Goal: Task Accomplishment & Management: Complete application form

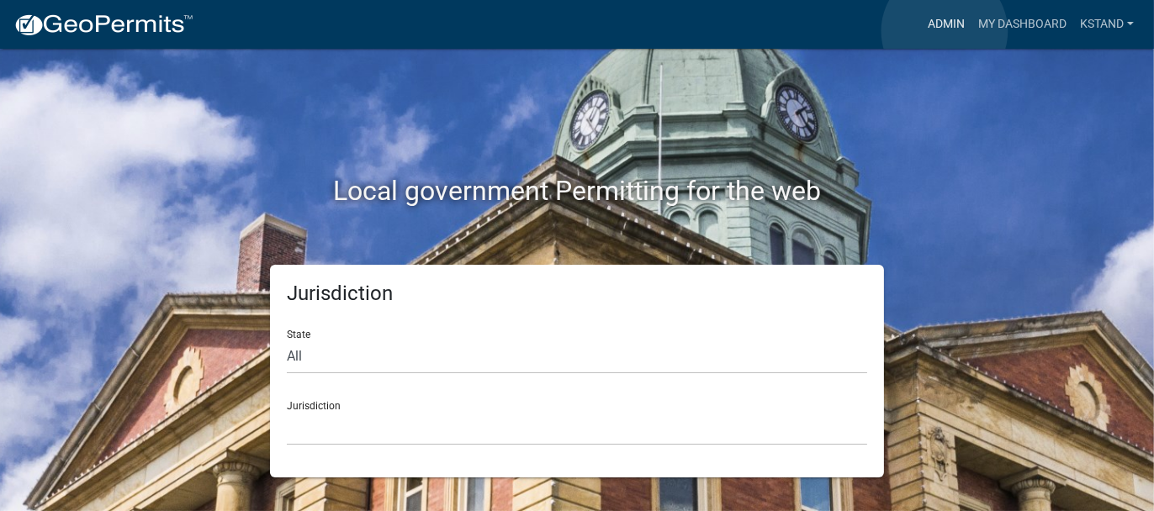
click at [945, 31] on link "Admin" at bounding box center [946, 24] width 50 height 32
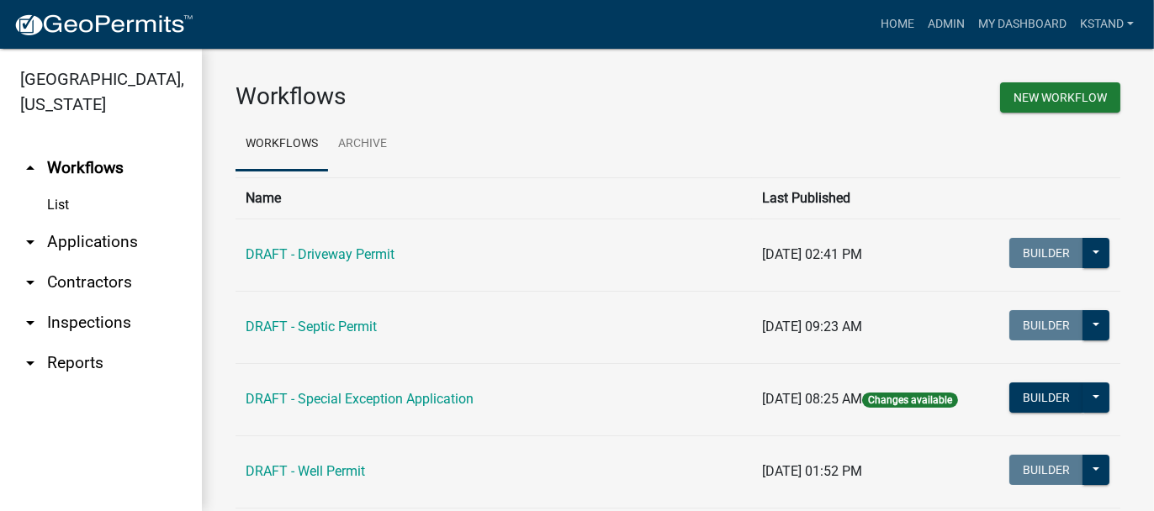
click at [114, 239] on link "arrow_drop_down Applications" at bounding box center [101, 242] width 202 height 40
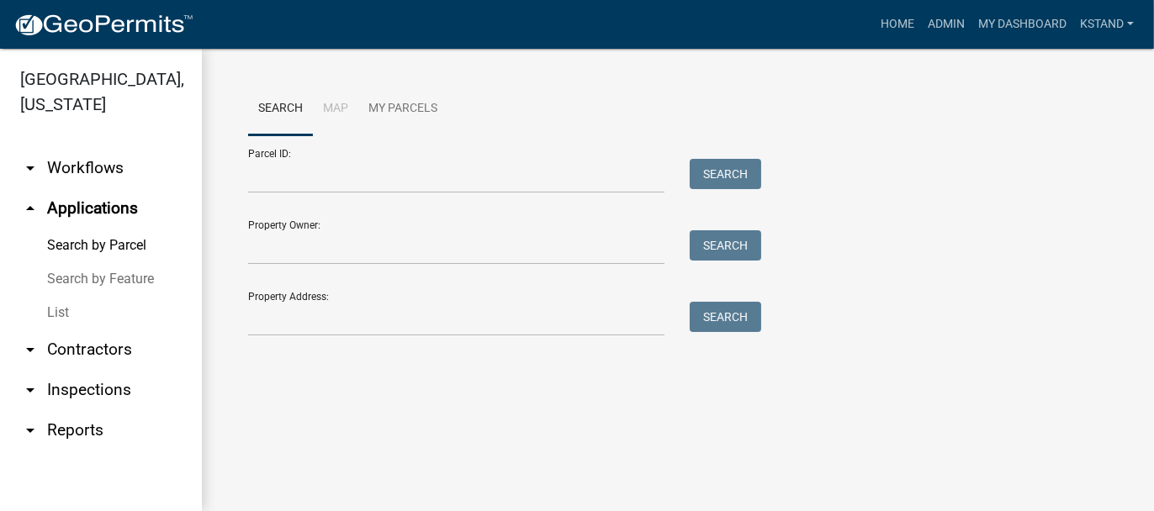
click at [55, 316] on link "List" at bounding box center [101, 313] width 202 height 34
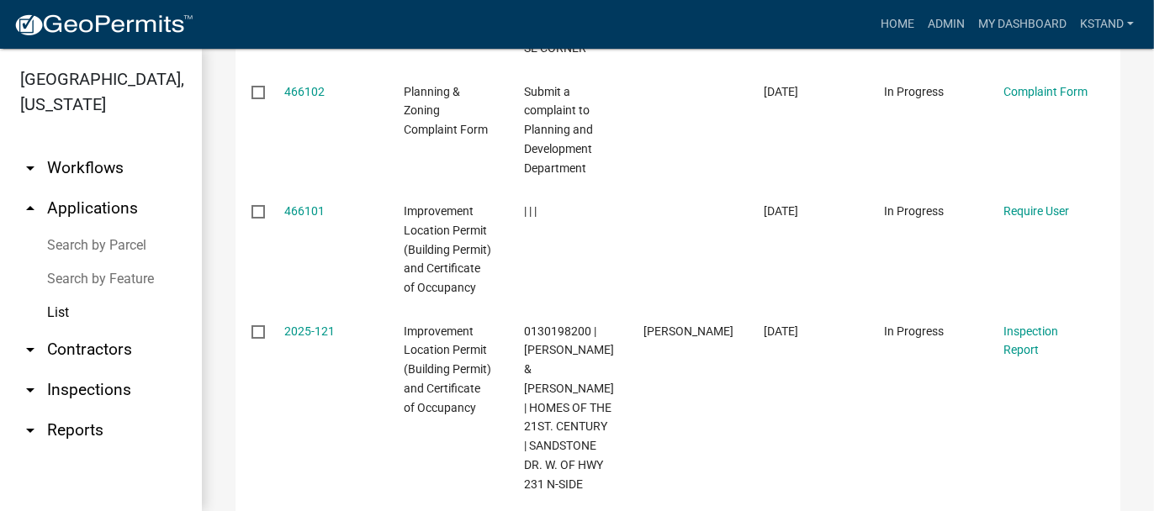
scroll to position [1262, 0]
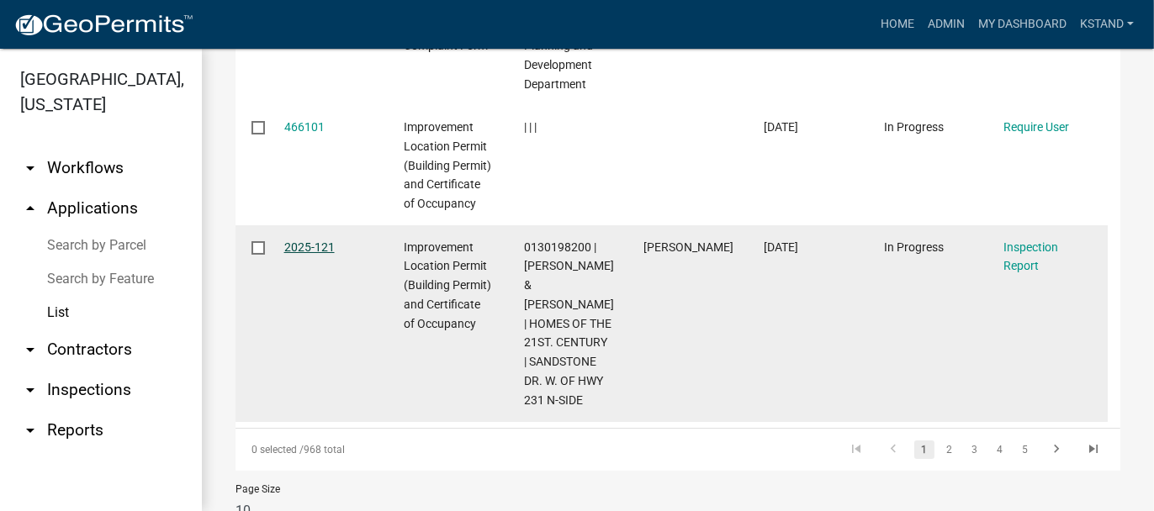
click at [325, 254] on link "2025-121" at bounding box center [309, 247] width 50 height 13
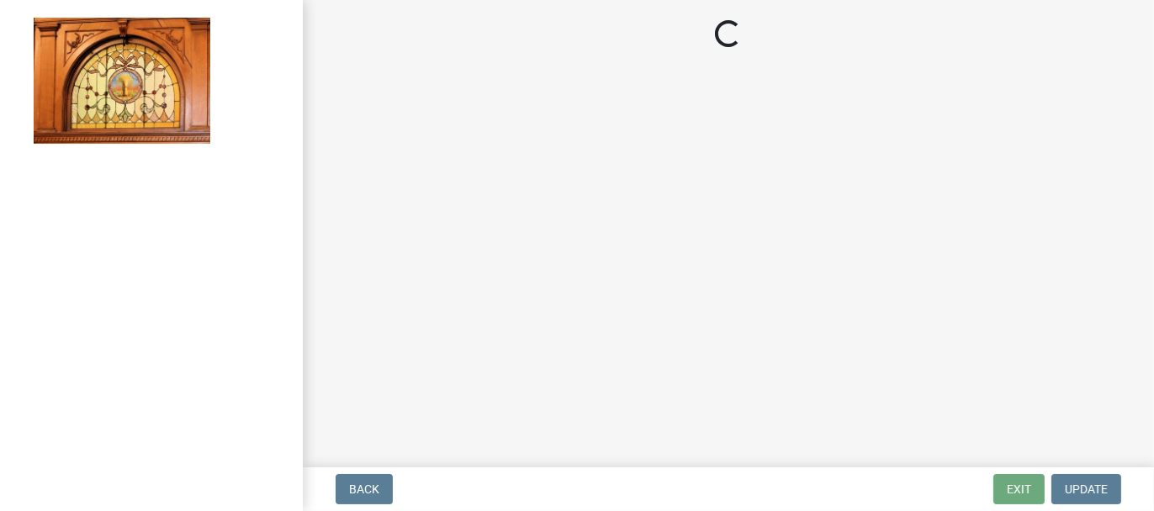
select select "62bb873c-c571-4454-ac8a-8c216551e2a3"
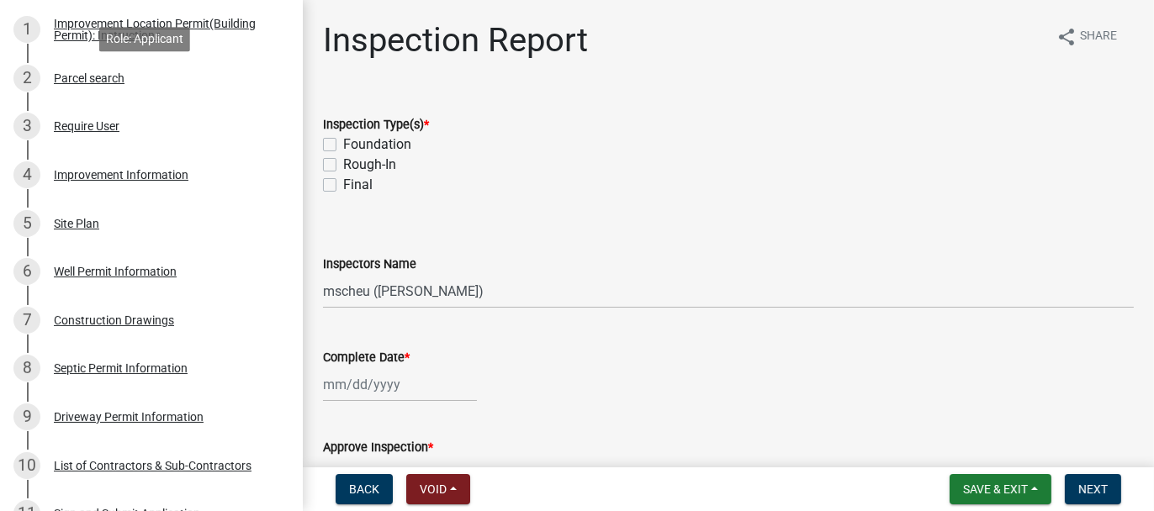
scroll to position [336, 0]
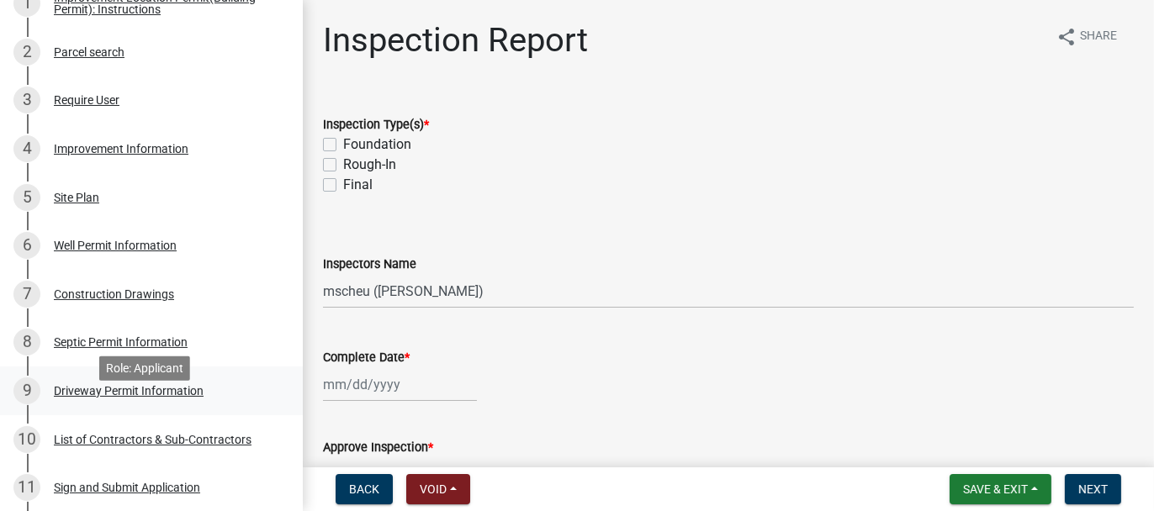
click at [77, 397] on div "Driveway Permit Information" at bounding box center [129, 391] width 150 height 12
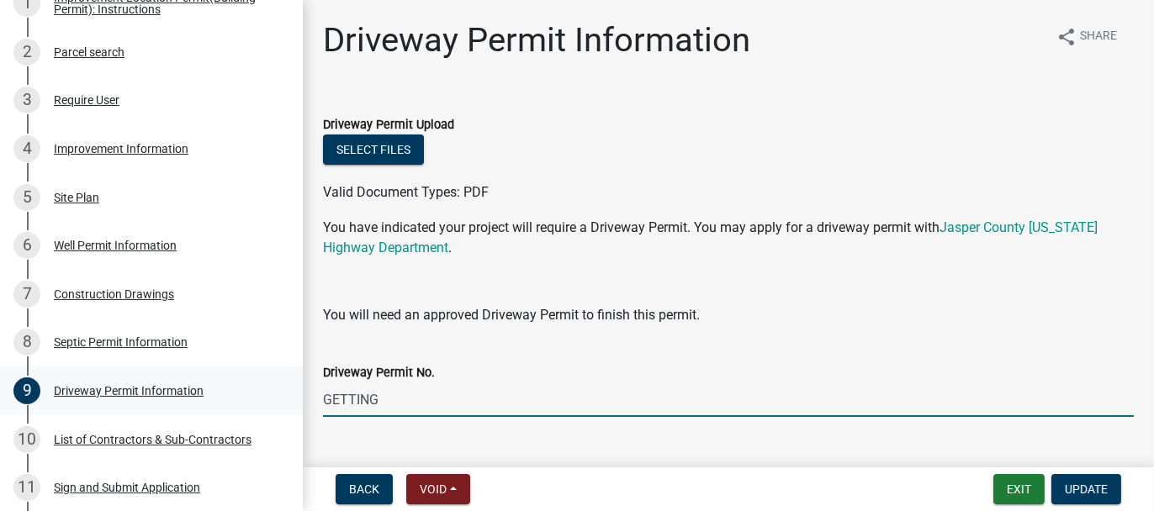
drag, startPoint x: 377, startPoint y: 399, endPoint x: 274, endPoint y: 414, distance: 103.7
click at [274, 414] on div "Improvement Location Permit (Building Permit) and Certificate of Occupancy 2025…" at bounding box center [577, 255] width 1154 height 511
type input "1138"
click at [1064, 487] on button "Update" at bounding box center [1087, 489] width 70 height 30
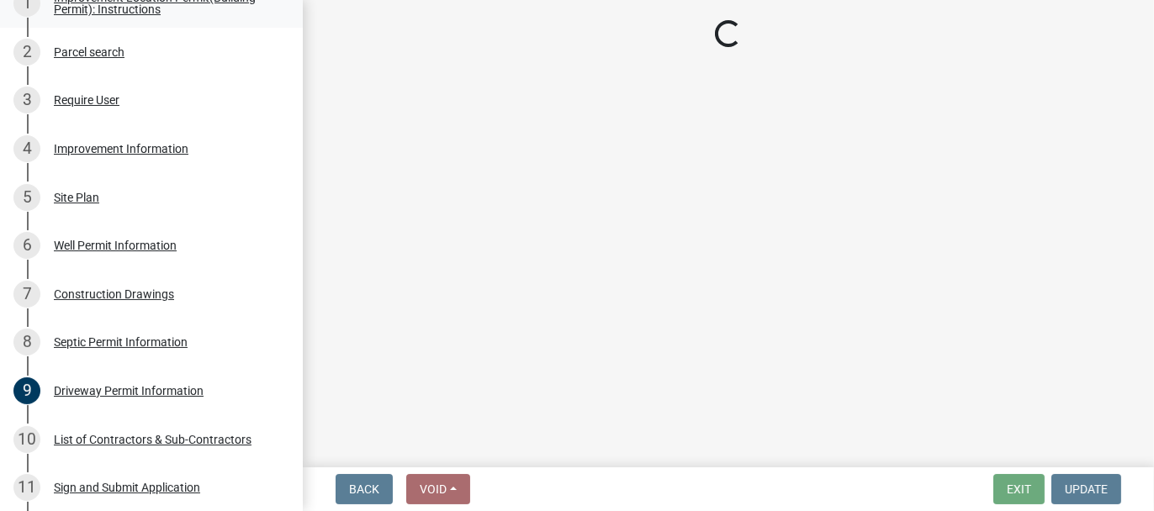
select select "62bb873c-c571-4454-ac8a-8c216551e2a3"
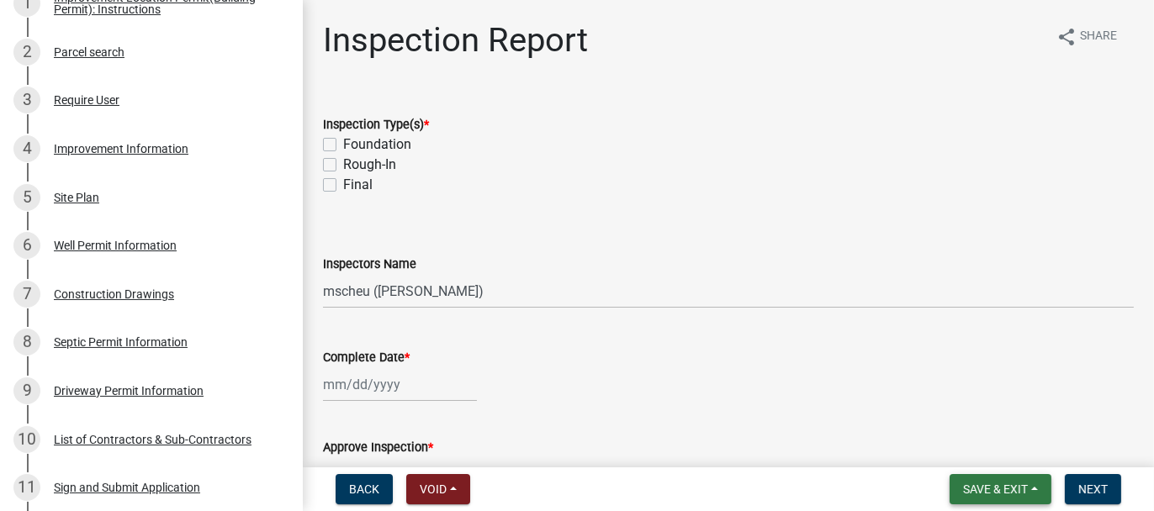
click at [994, 485] on span "Save & Exit" at bounding box center [995, 489] width 65 height 13
click at [977, 449] on button "Save & Exit" at bounding box center [984, 446] width 135 height 40
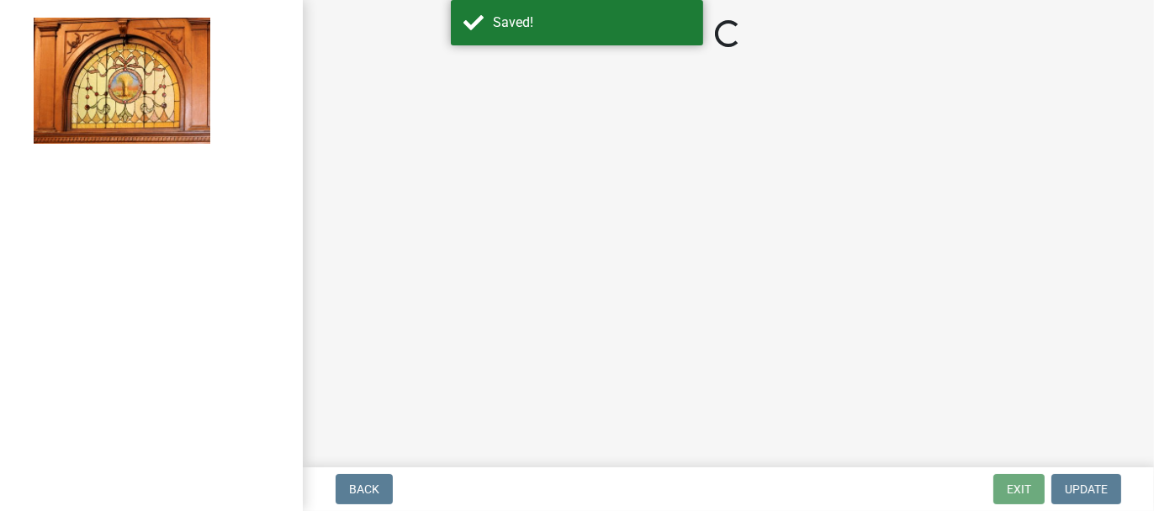
select select "62bb873c-c571-4454-ac8a-8c216551e2a3"
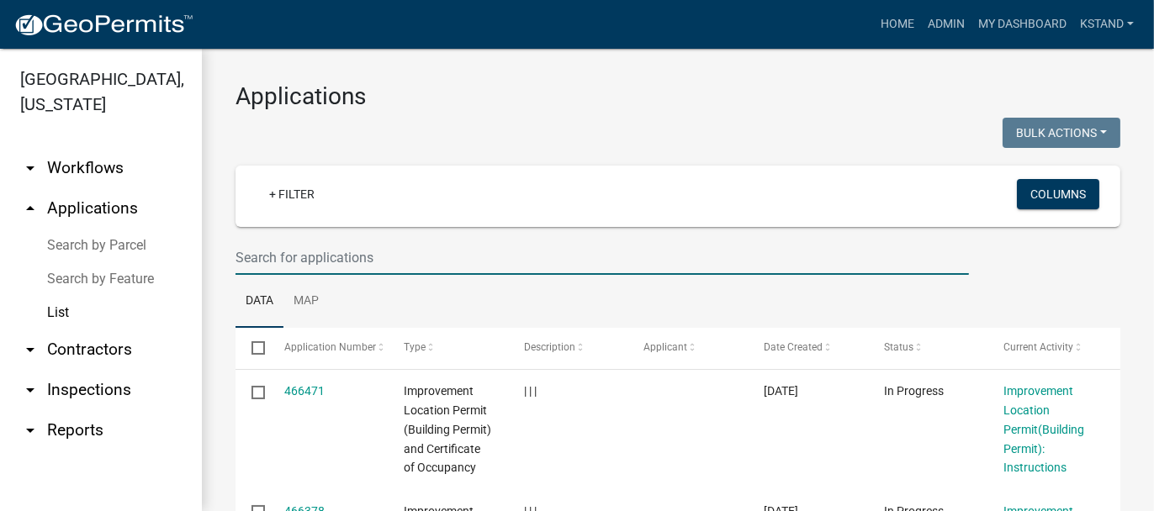
click at [305, 252] on input "text" at bounding box center [603, 258] width 734 height 34
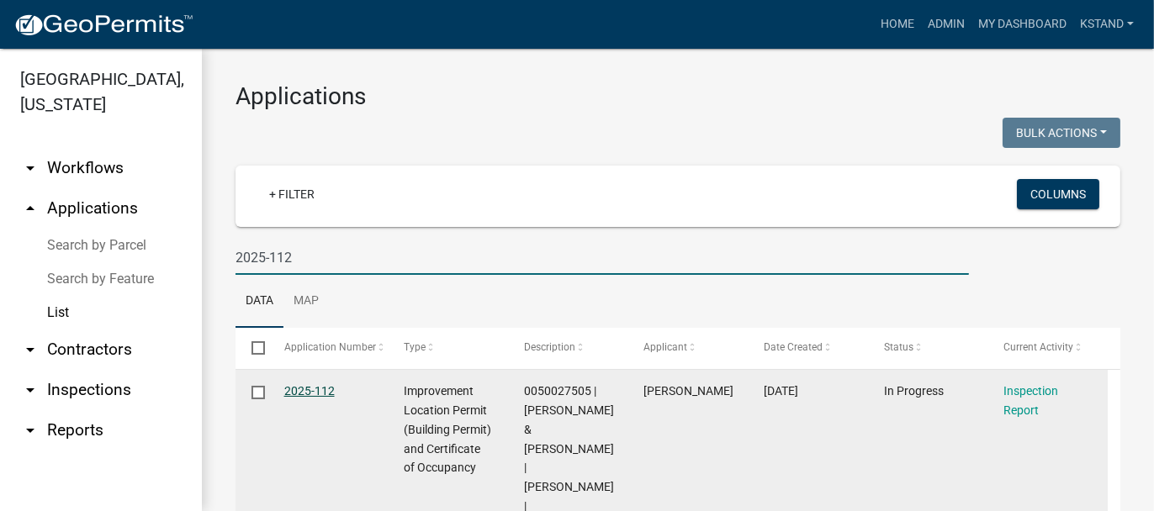
type input "2025-112"
click at [314, 387] on link "2025-112" at bounding box center [309, 390] width 50 height 13
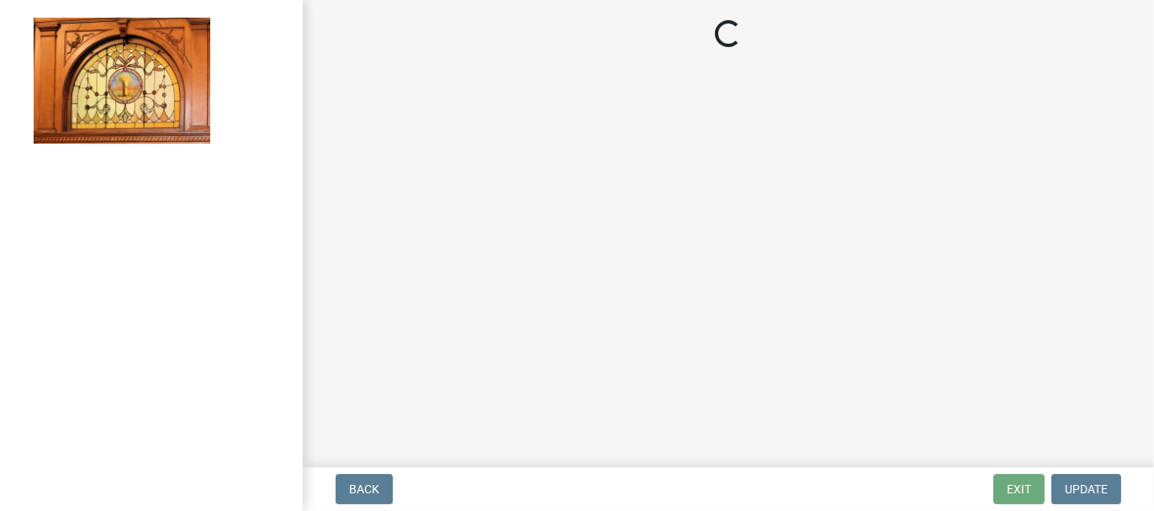
select select "62bb873c-c571-4454-ac8a-8c216551e2a3"
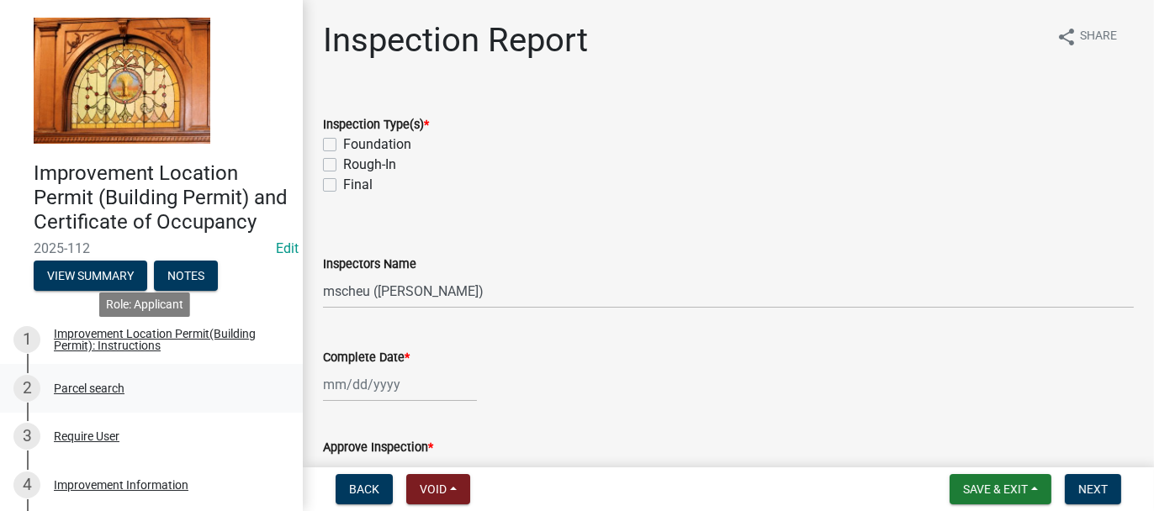
scroll to position [336, 0]
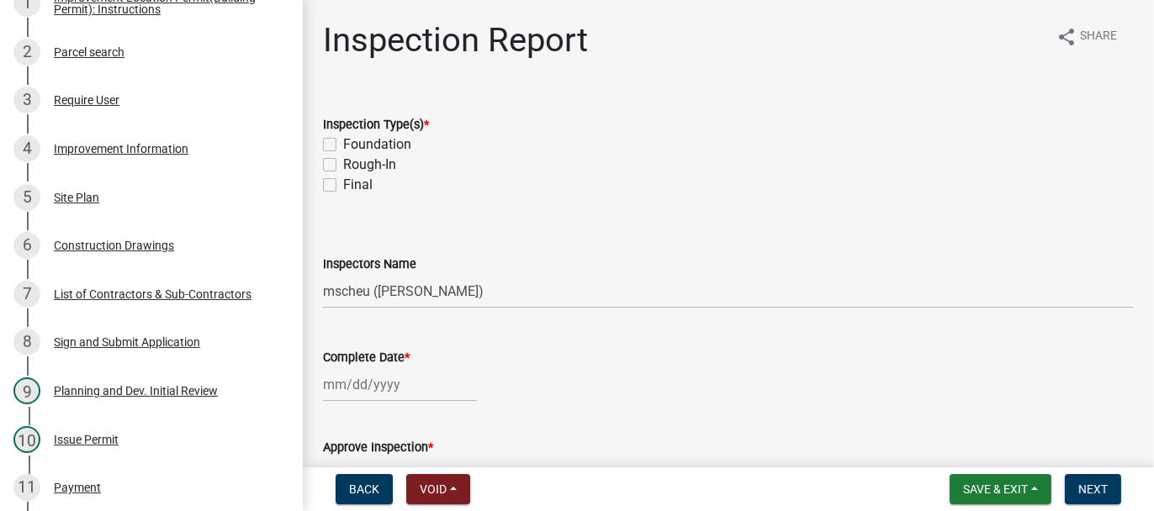
click at [343, 142] on label "Foundation" at bounding box center [377, 145] width 68 height 20
click at [343, 142] on input "Foundation" at bounding box center [348, 140] width 11 height 11
checkbox input "true"
checkbox input "false"
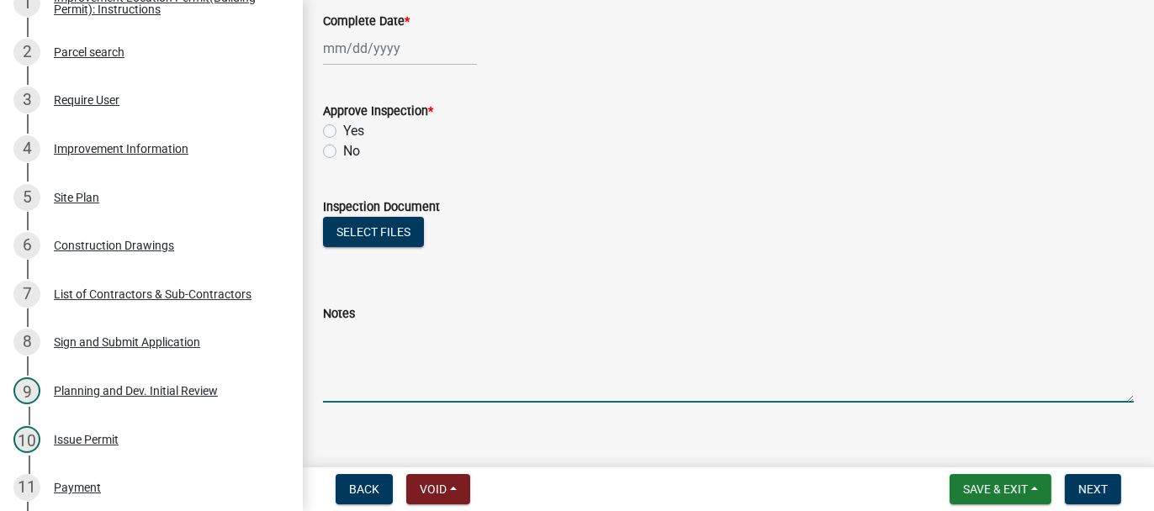
click at [366, 333] on textarea "Notes" at bounding box center [728, 363] width 811 height 79
type textarea "FOUNDATION 8-14-2025"
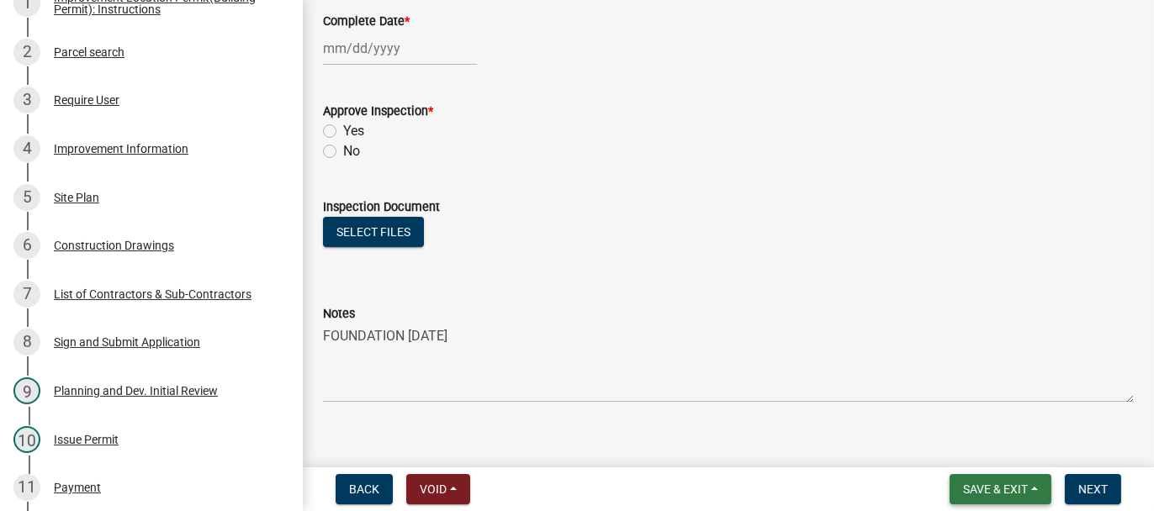
click at [994, 490] on span "Save & Exit" at bounding box center [995, 489] width 65 height 13
click at [982, 453] on button "Save & Exit" at bounding box center [984, 446] width 135 height 40
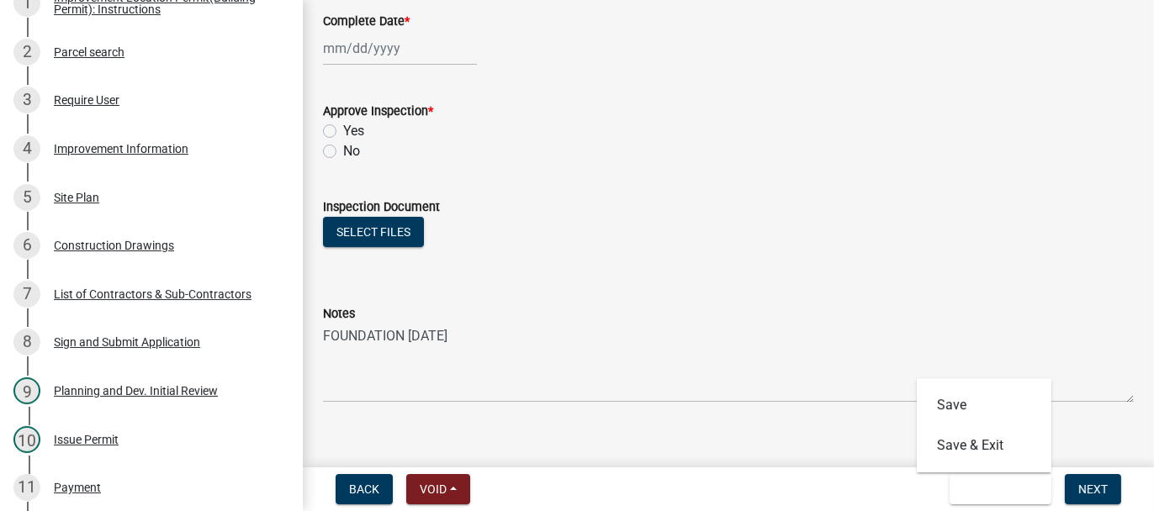
scroll to position [0, 0]
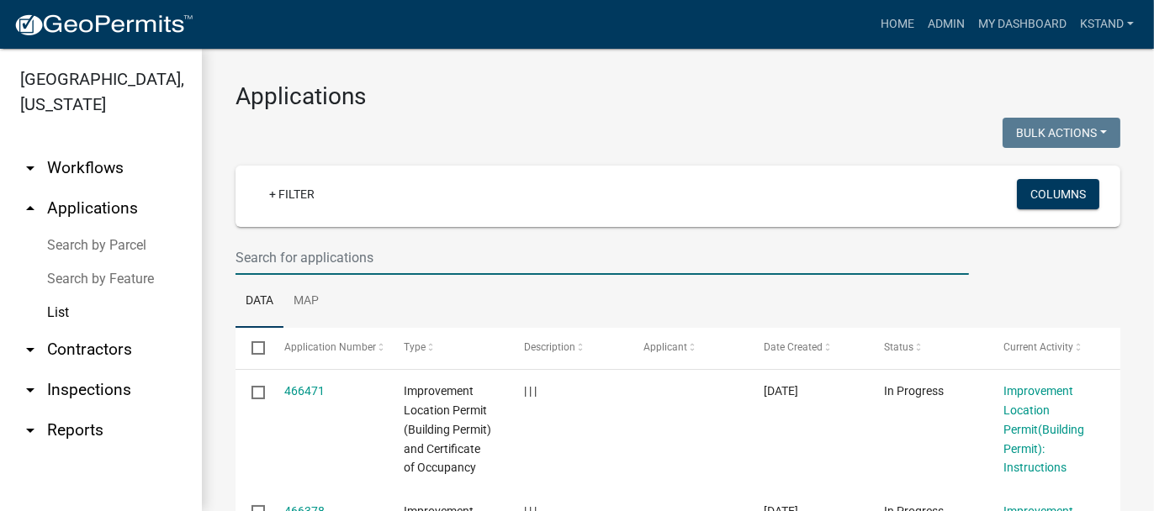
click at [299, 254] on input "text" at bounding box center [603, 258] width 734 height 34
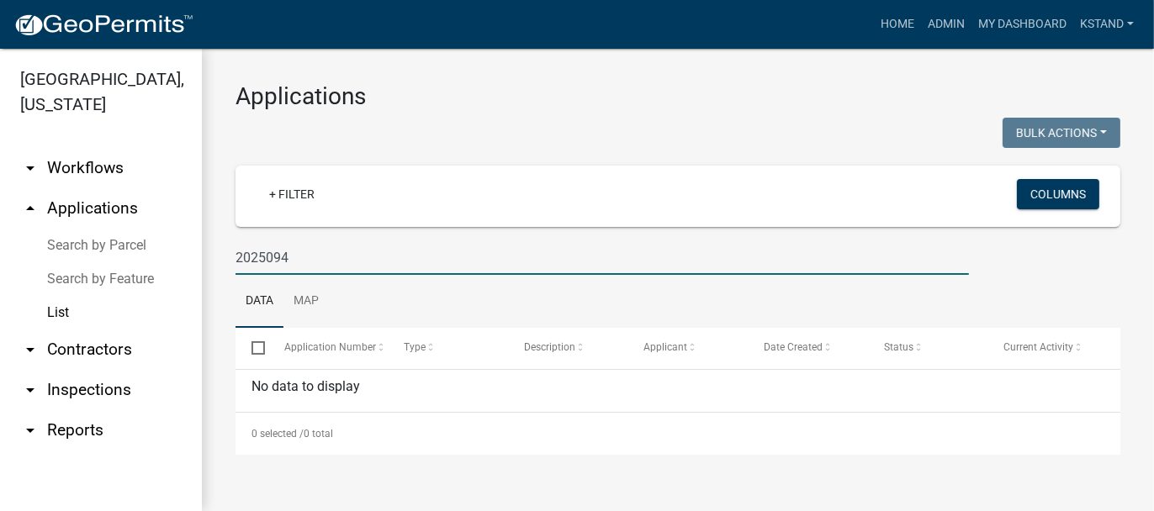
click at [263, 256] on input "2025094" at bounding box center [603, 258] width 734 height 34
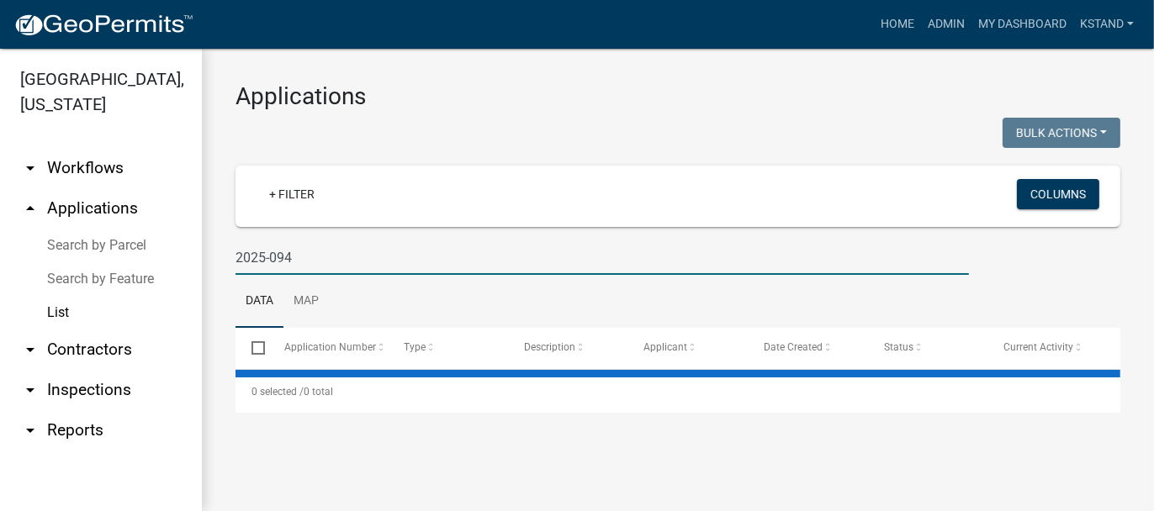
type input "2025-094"
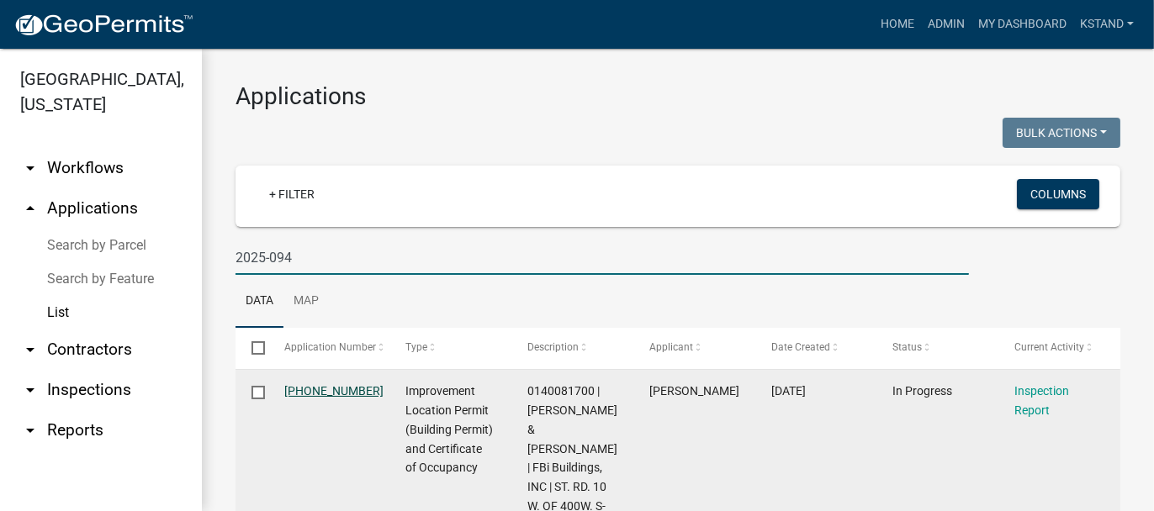
click at [338, 395] on link "2025-094-094" at bounding box center [333, 390] width 99 height 13
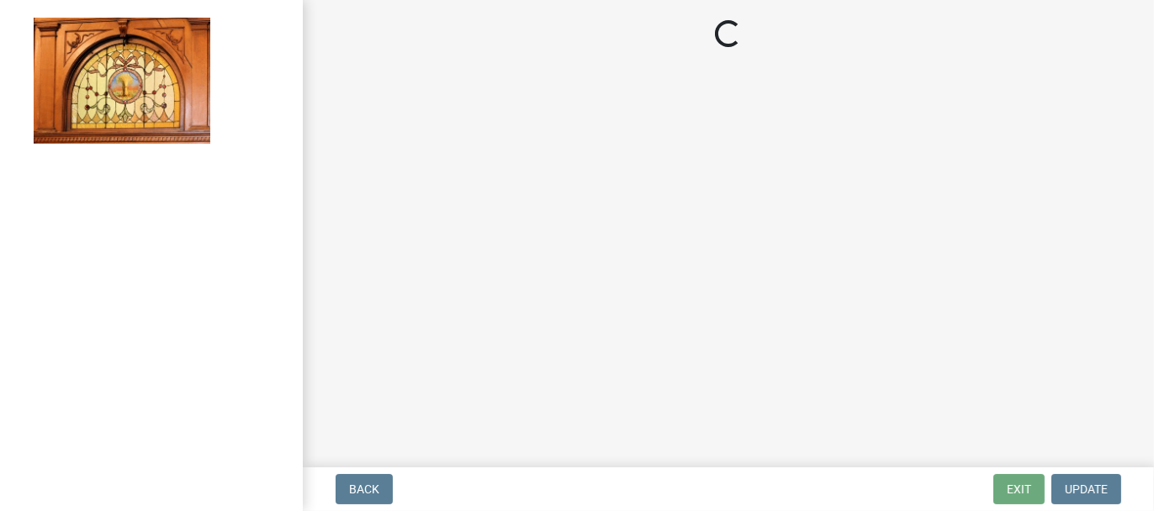
select select "62bb873c-c571-4454-ac8a-8c216551e2a3"
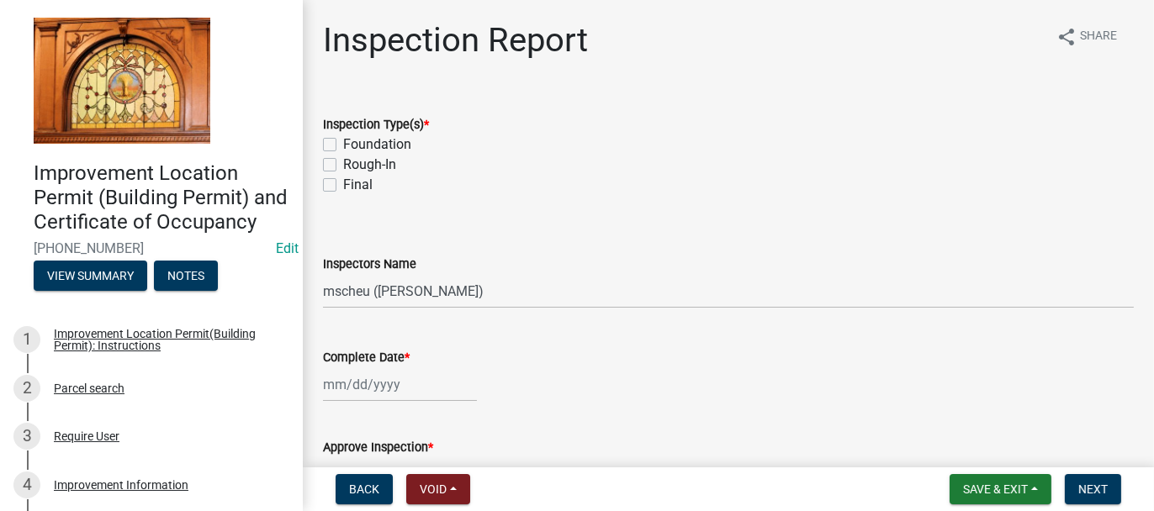
click at [343, 142] on label "Foundation" at bounding box center [377, 145] width 68 height 20
click at [343, 142] on input "Foundation" at bounding box center [348, 140] width 11 height 11
checkbox input "true"
checkbox input "false"
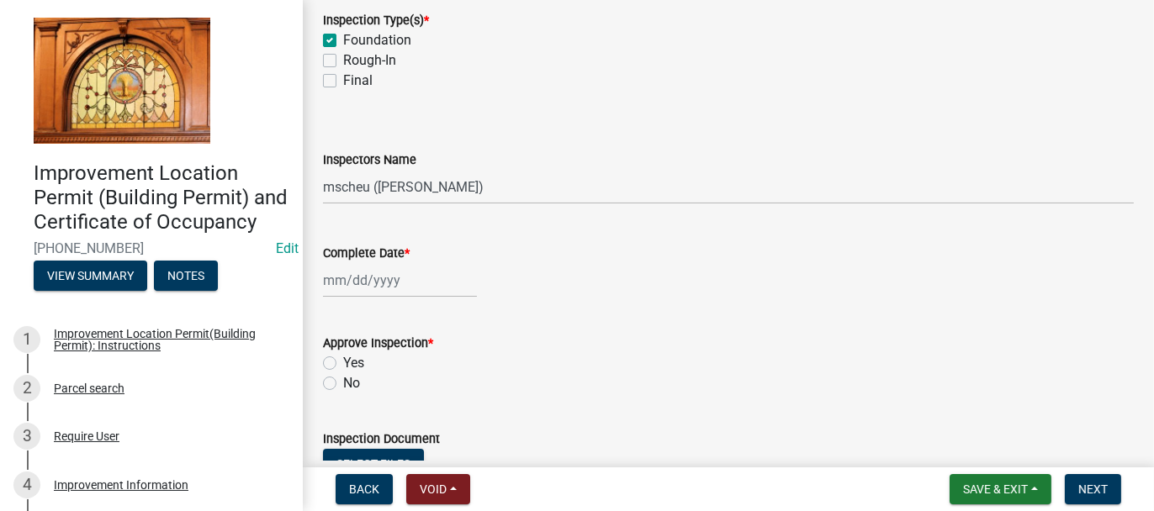
scroll to position [336, 0]
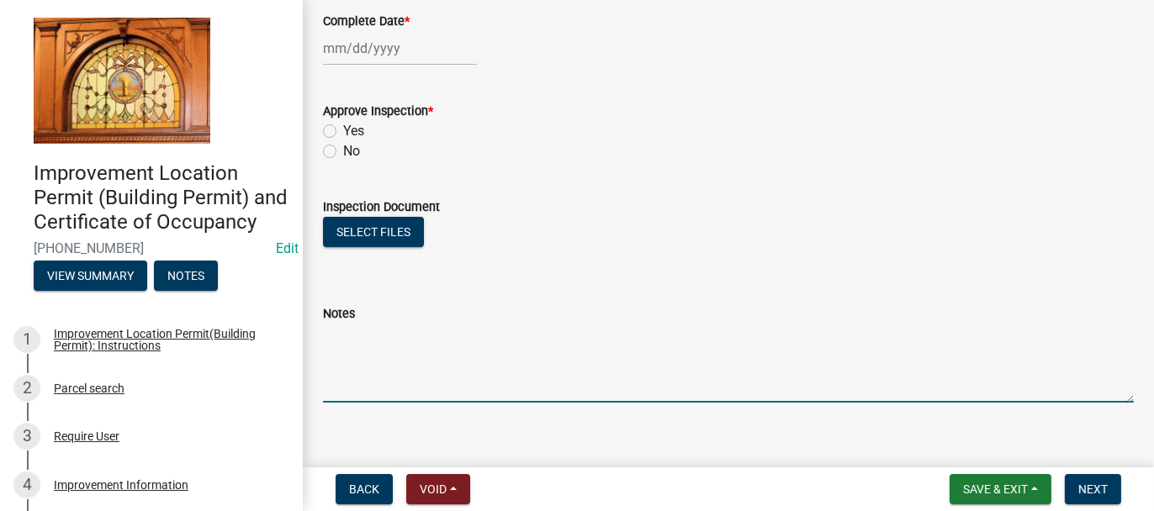
click at [337, 331] on textarea "Notes" at bounding box center [728, 363] width 811 height 79
type textarea "FOUNDATION 8-14-2025"
click at [977, 493] on span "Save & Exit" at bounding box center [995, 489] width 65 height 13
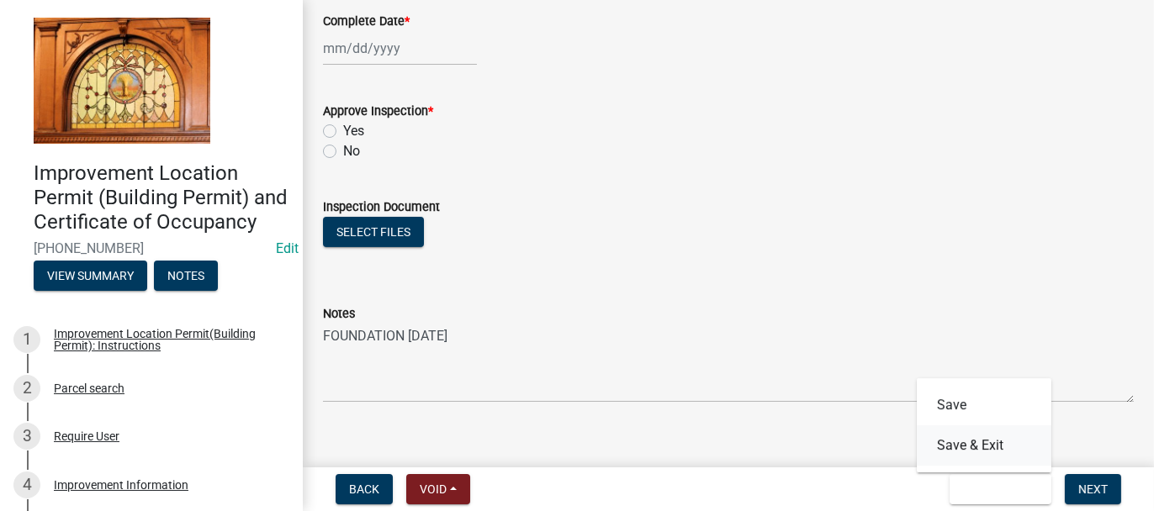
click at [961, 450] on button "Save & Exit" at bounding box center [984, 446] width 135 height 40
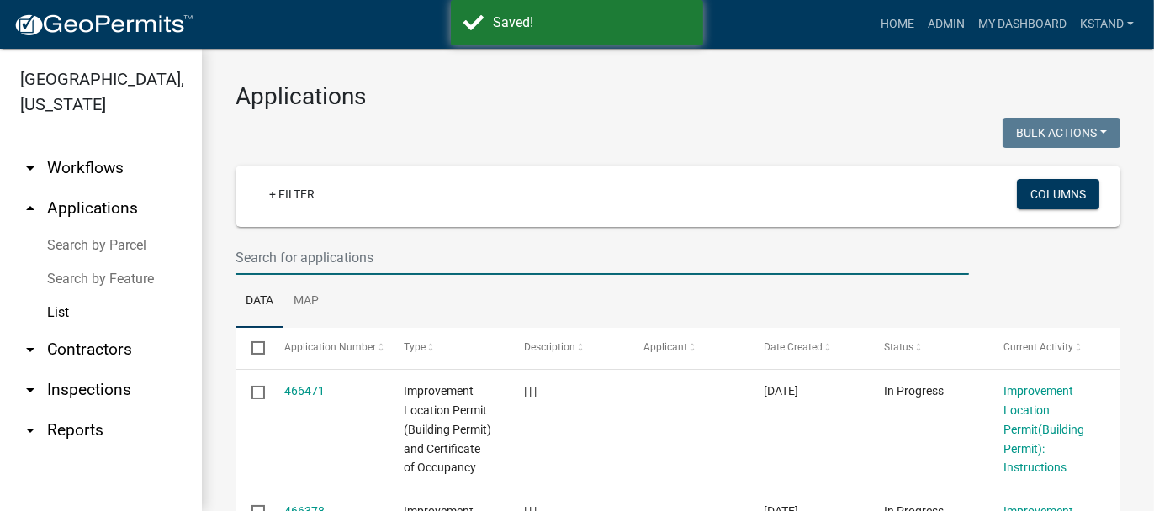
click at [335, 258] on input "text" at bounding box center [603, 258] width 734 height 34
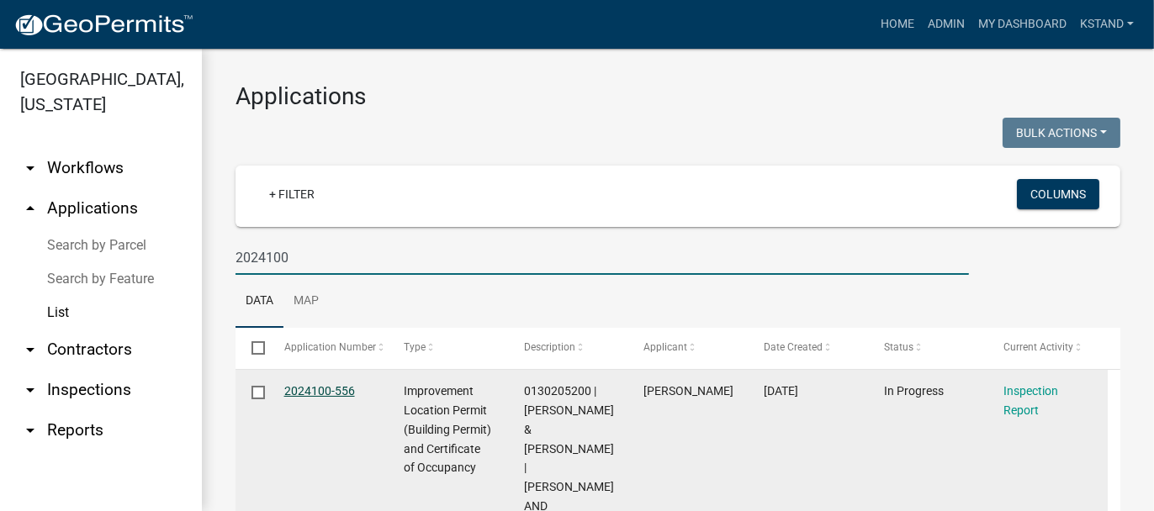
type input "2024100"
click at [313, 390] on link "2024100-556" at bounding box center [319, 390] width 71 height 13
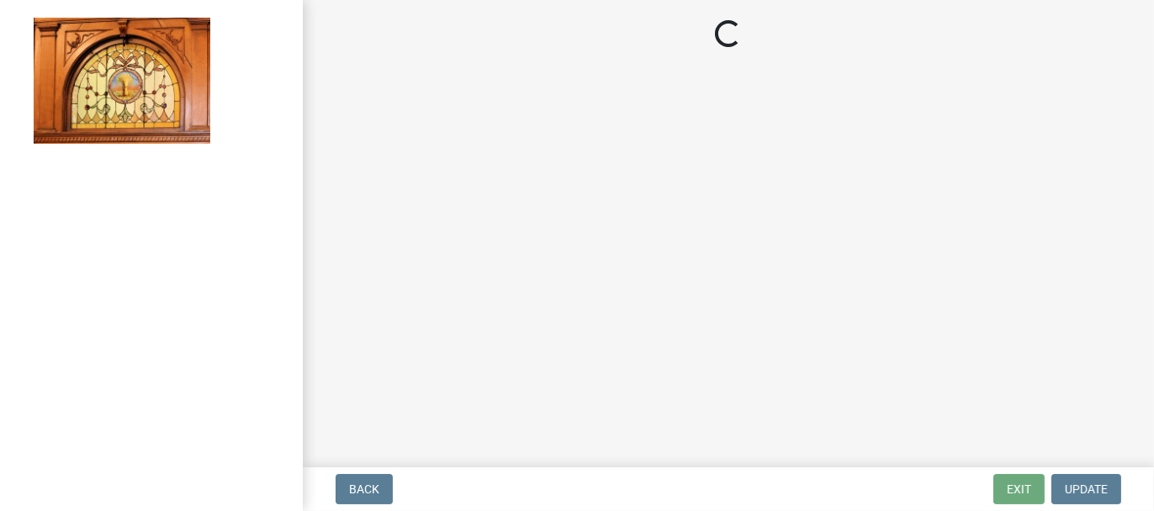
select select "62bb873c-c571-4454-ac8a-8c216551e2a3"
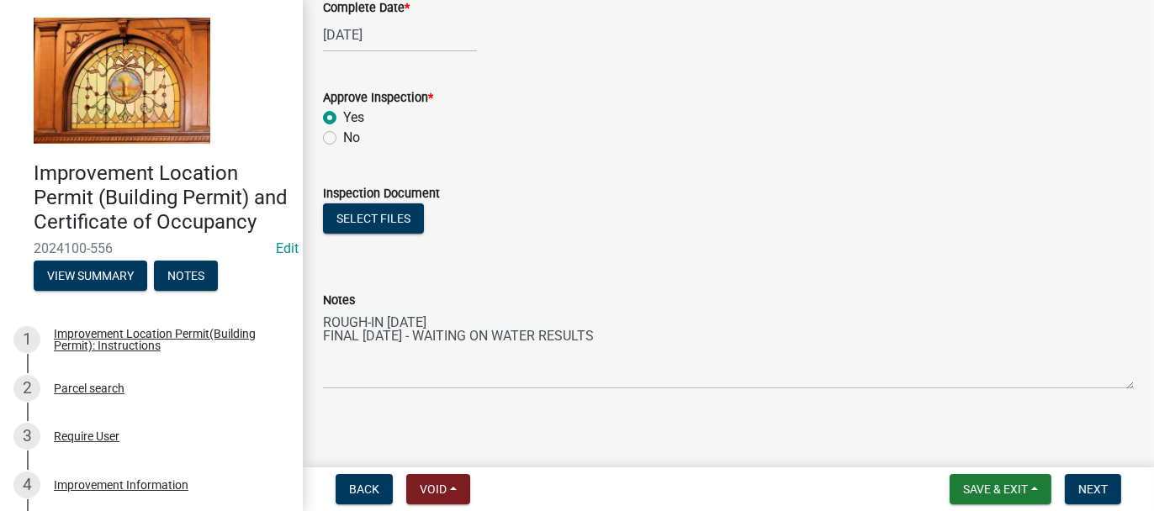
scroll to position [357, 0]
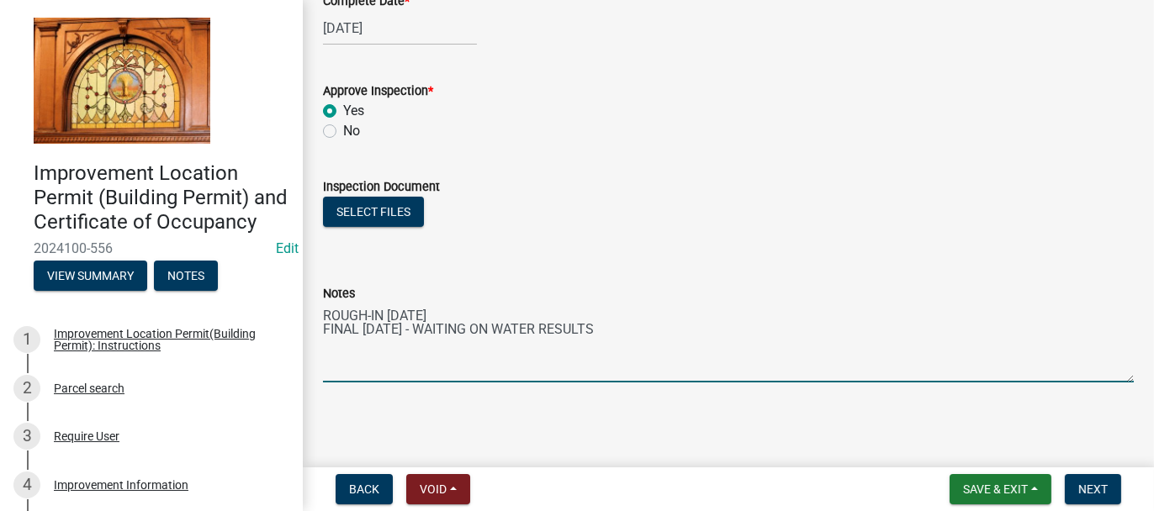
click at [607, 325] on textarea "ROUGH-IN 2-11-2025 FINAL 8-4-2025 - WAITING ON WATER RESULTS" at bounding box center [728, 343] width 811 height 79
type textarea "ROUGH-IN 2-11-2025 FINAL 8-4-2025"
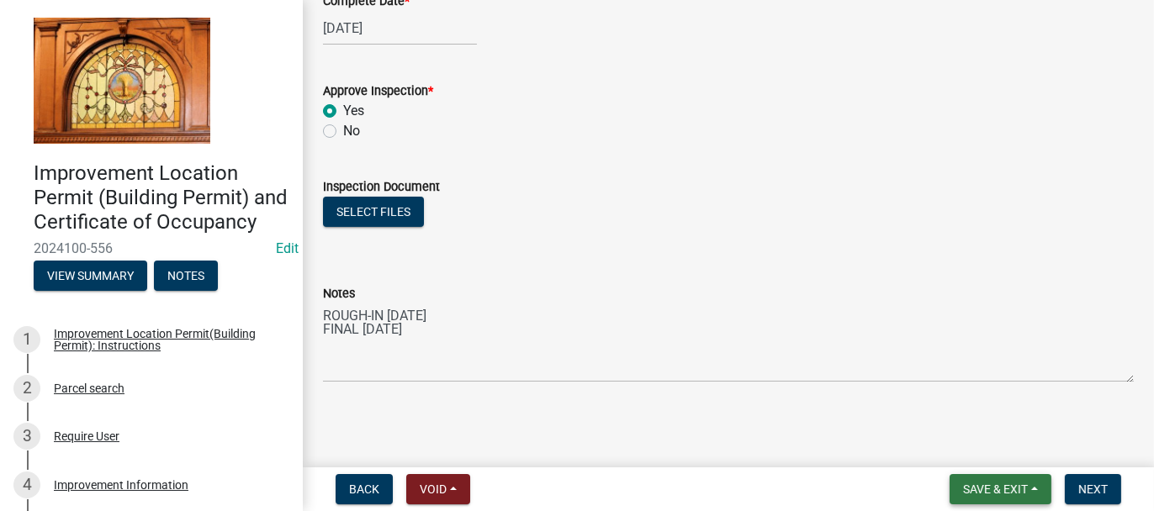
click at [986, 495] on span "Save & Exit" at bounding box center [995, 489] width 65 height 13
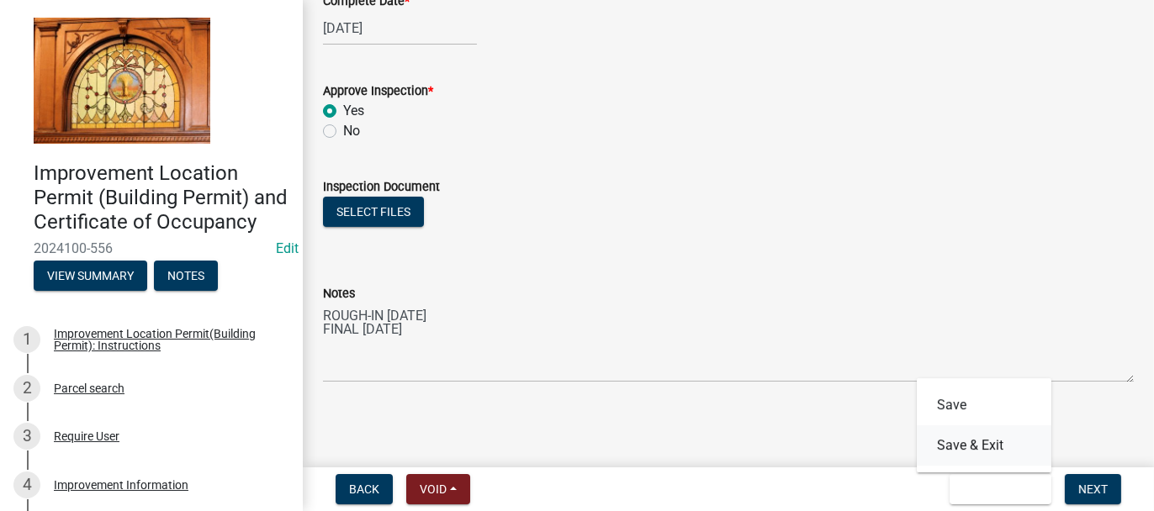
click at [967, 456] on button "Save & Exit" at bounding box center [984, 446] width 135 height 40
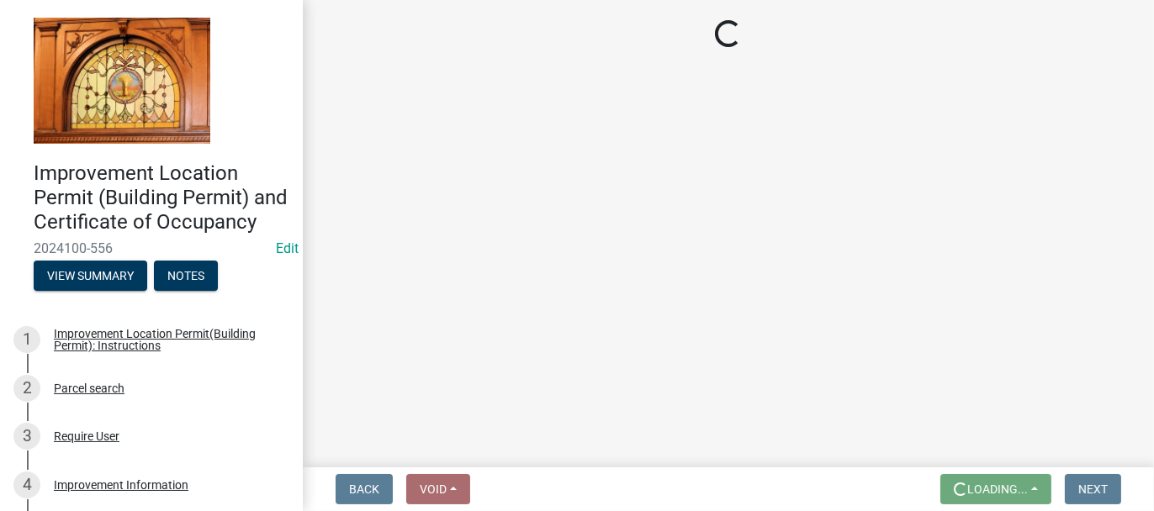
scroll to position [0, 0]
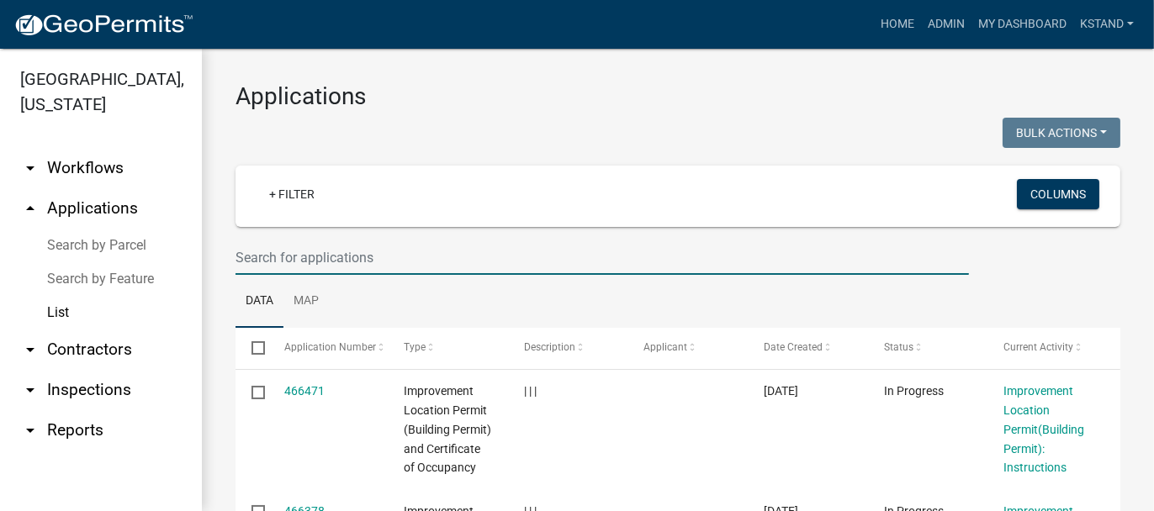
click at [257, 249] on input "text" at bounding box center [603, 258] width 734 height 34
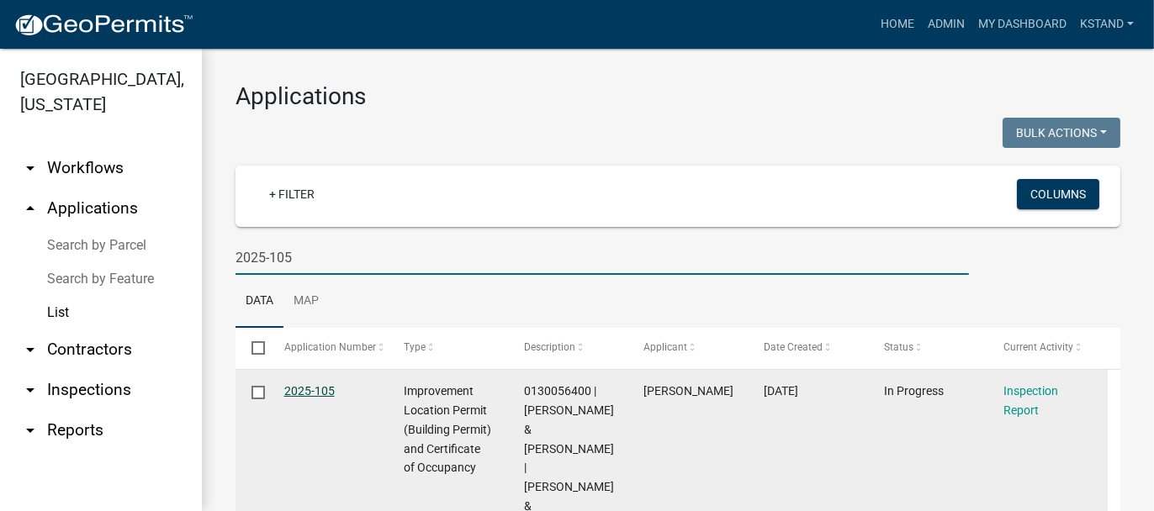
type input "2025-105"
click at [300, 384] on link "2025-105" at bounding box center [309, 390] width 50 height 13
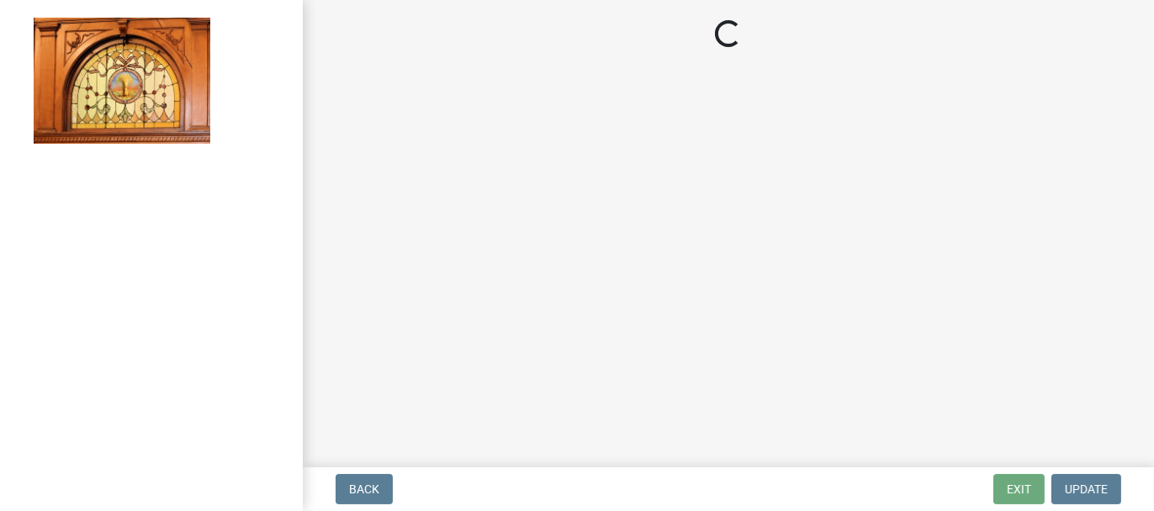
select select "62bb873c-c571-4454-ac8a-8c216551e2a3"
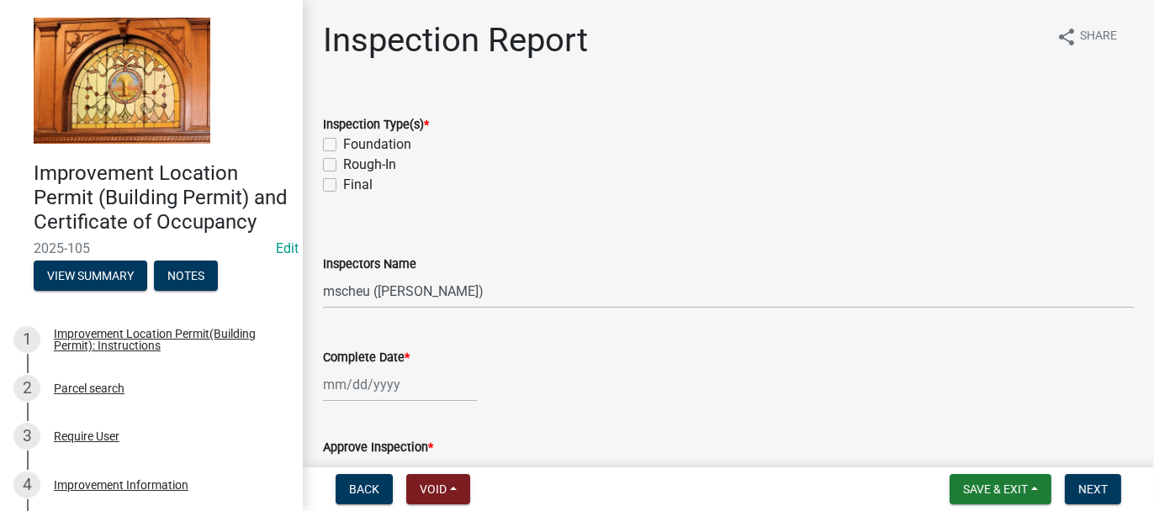
click at [343, 144] on label "Foundation" at bounding box center [377, 145] width 68 height 20
click at [343, 144] on input "Foundation" at bounding box center [348, 140] width 11 height 11
checkbox input "true"
checkbox input "false"
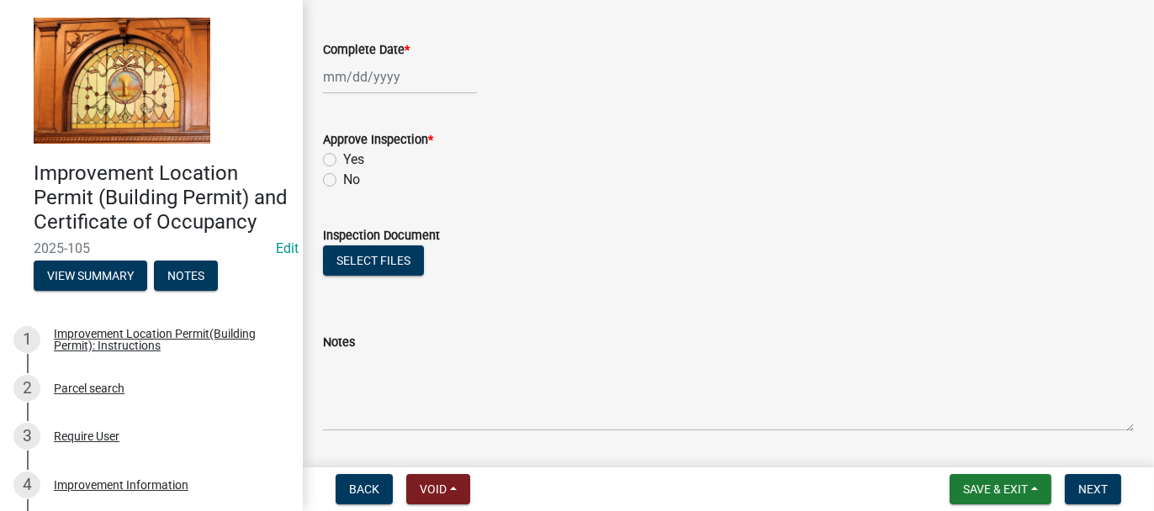
scroll to position [357, 0]
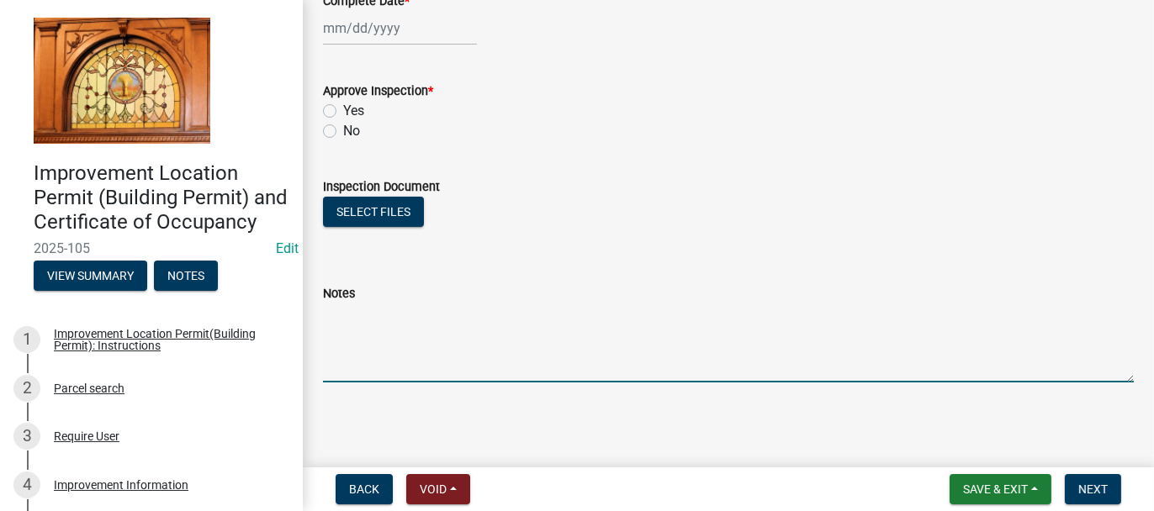
click at [330, 319] on textarea "Notes" at bounding box center [728, 343] width 811 height 79
type textarea "FOUNDATION 8-14-2025"
click at [988, 477] on button "Save & Exit" at bounding box center [1001, 489] width 102 height 30
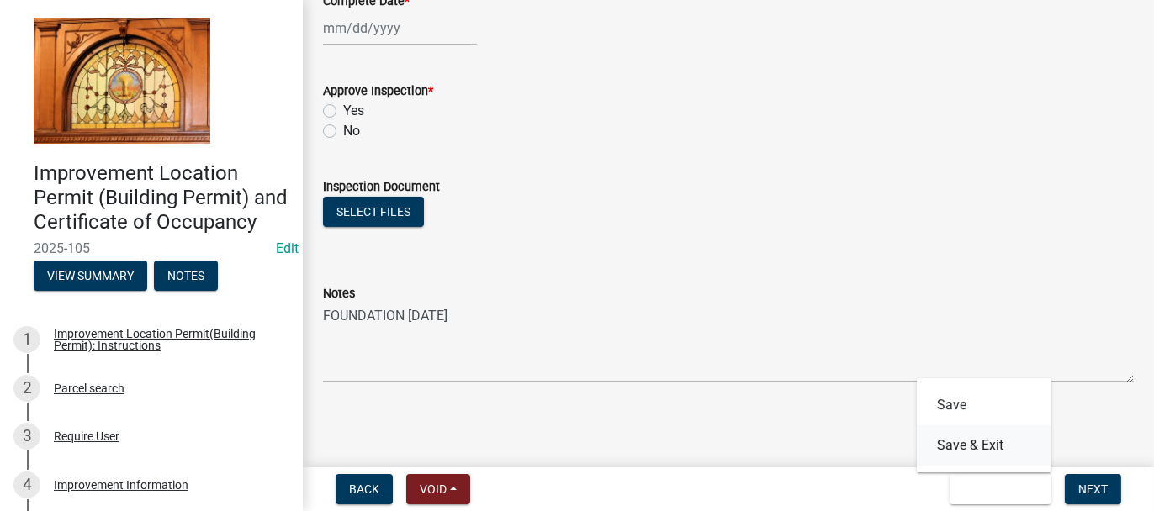
click at [992, 455] on button "Save & Exit" at bounding box center [984, 446] width 135 height 40
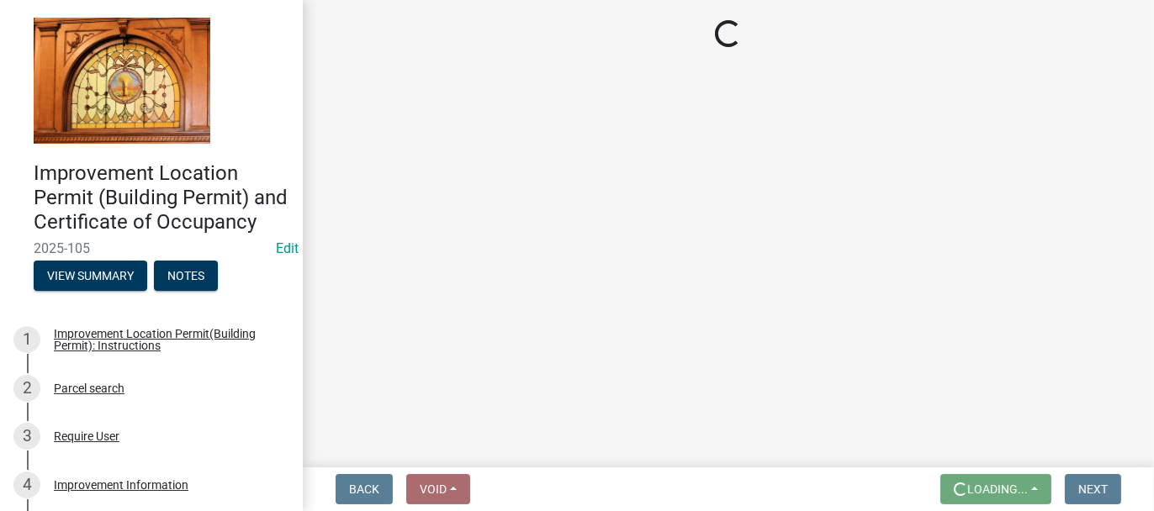
scroll to position [0, 0]
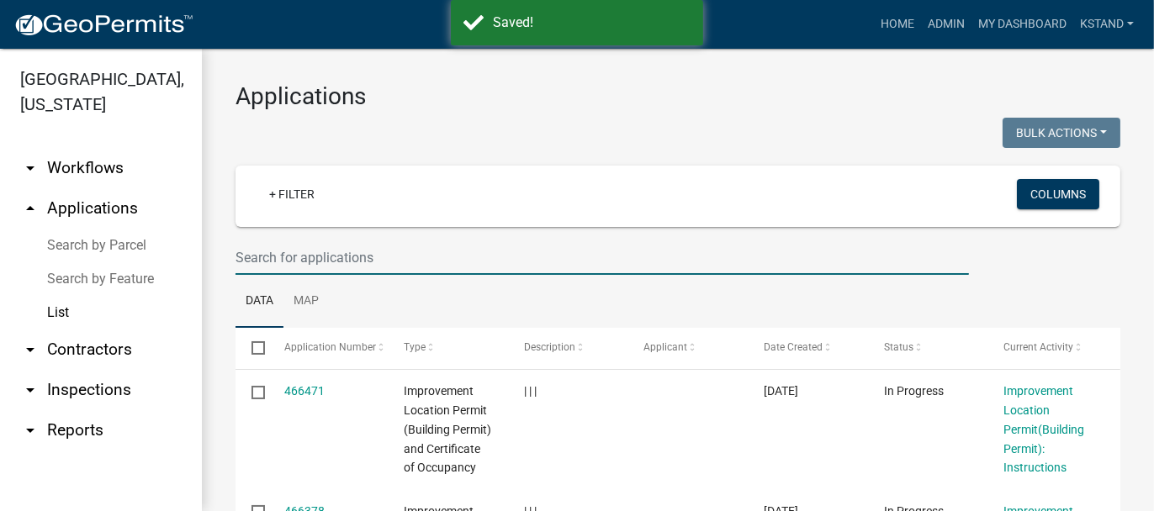
click at [262, 250] on input "text" at bounding box center [603, 258] width 734 height 34
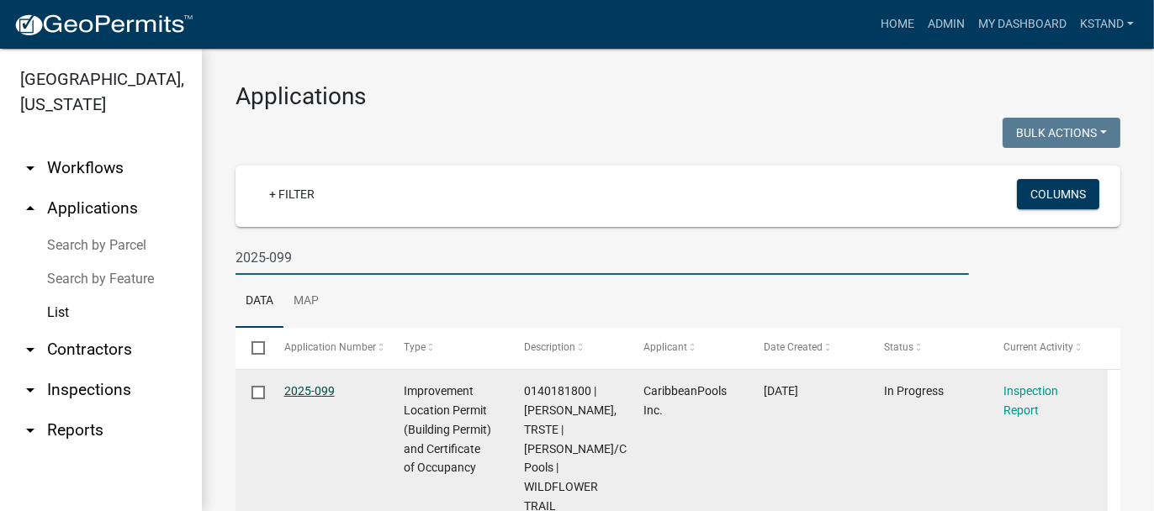
type input "2025-099"
click at [307, 390] on link "2025-099" at bounding box center [309, 390] width 50 height 13
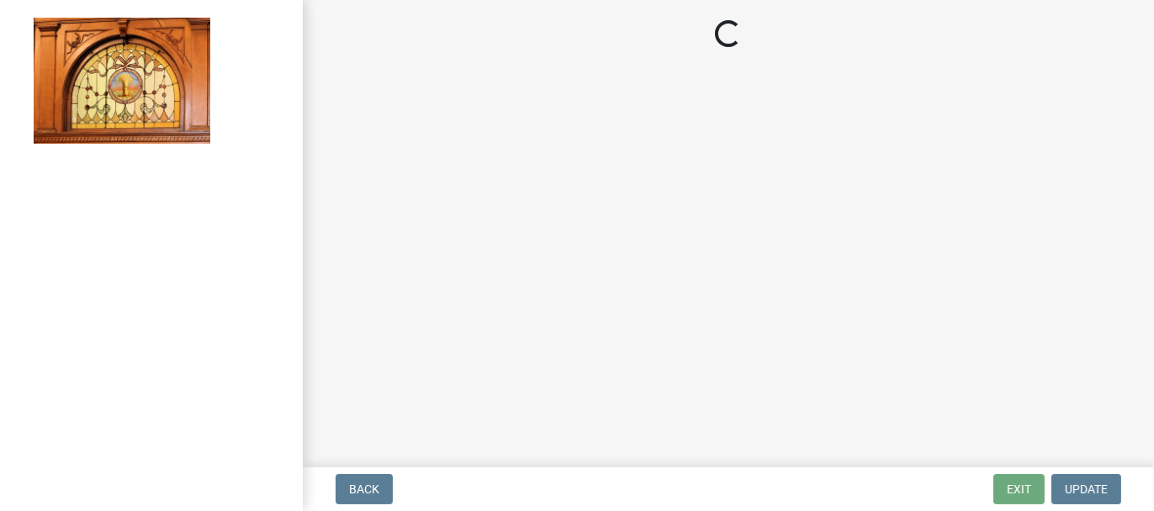
select select "62bb873c-c571-4454-ac8a-8c216551e2a3"
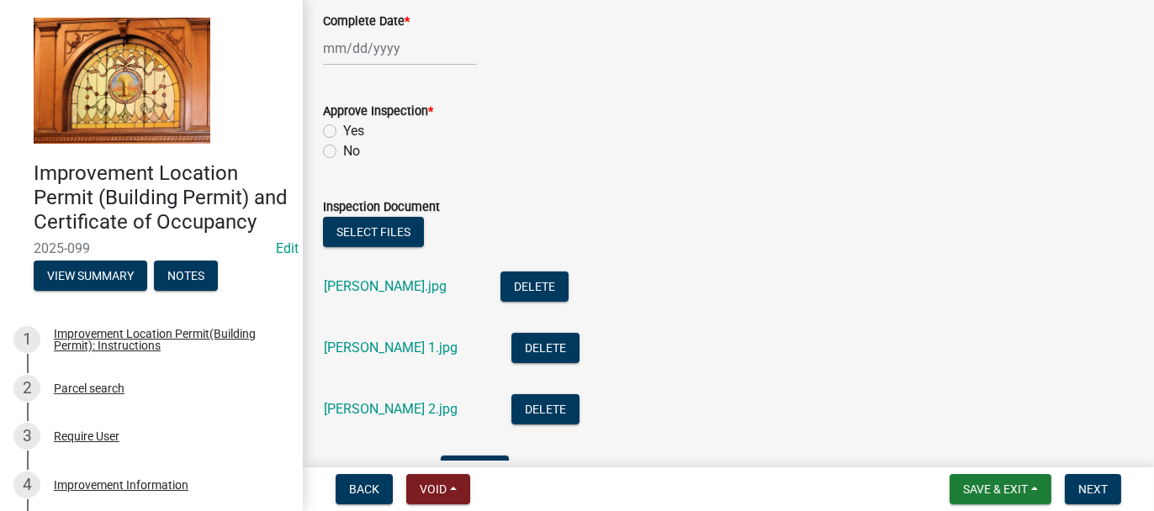
scroll to position [602, 0]
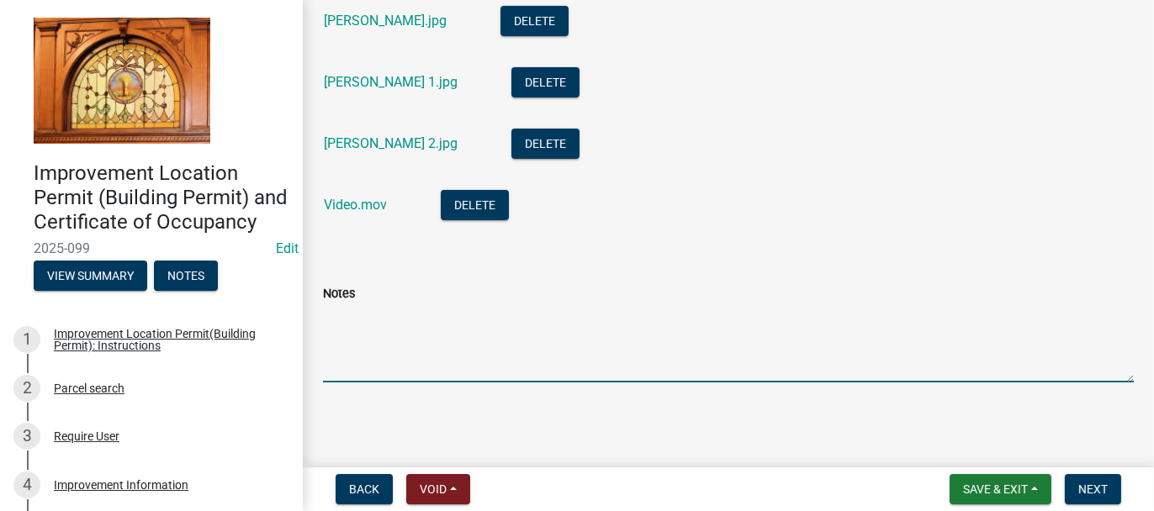
click at [338, 329] on textarea "Notes" at bounding box center [728, 343] width 811 height 79
type textarea "8-14-2025 - GAS & ELECTRIC BONDING"
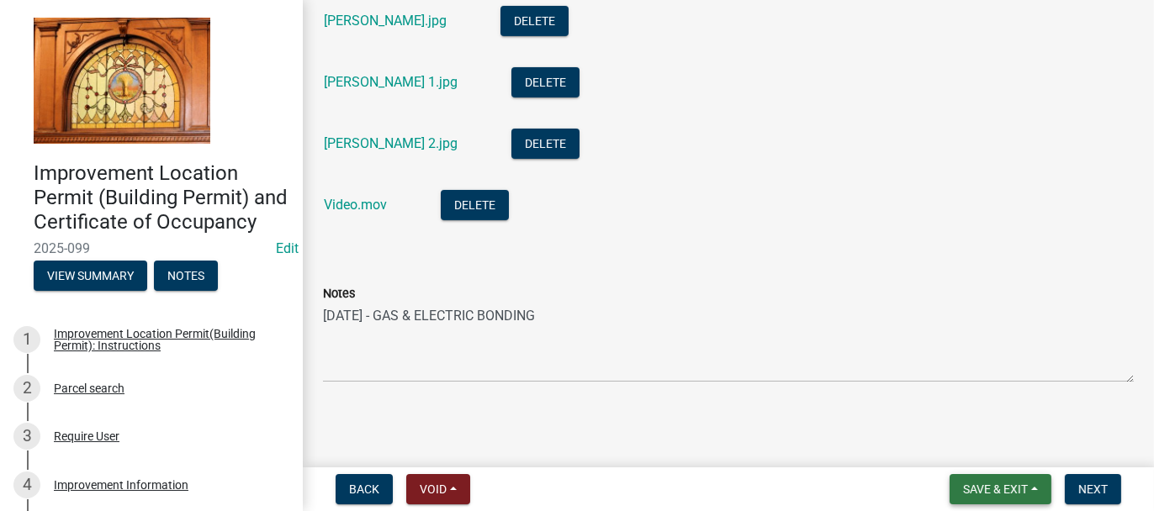
click at [963, 485] on span "Save & Exit" at bounding box center [995, 489] width 65 height 13
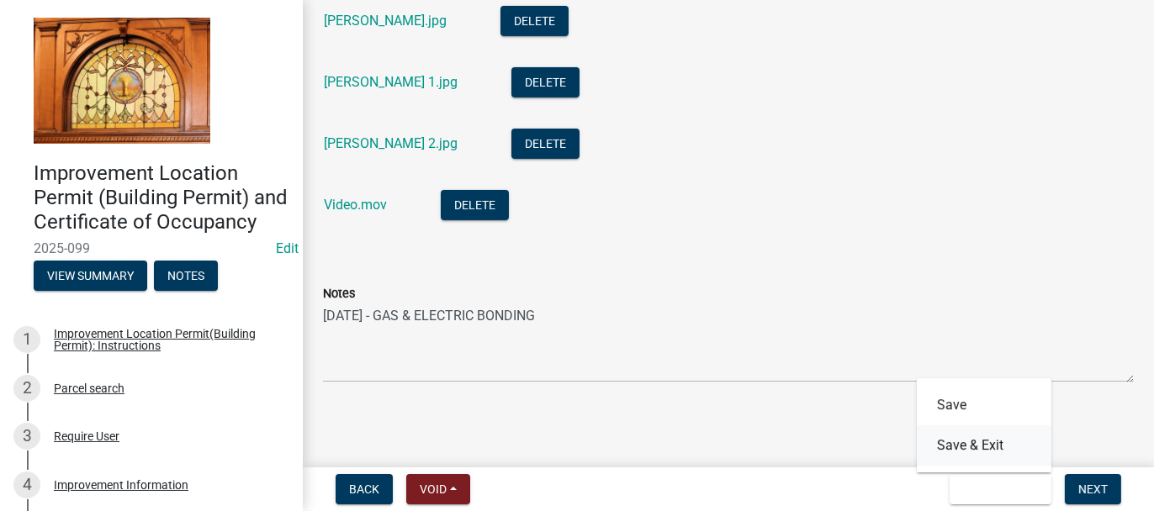
click at [950, 447] on button "Save & Exit" at bounding box center [984, 446] width 135 height 40
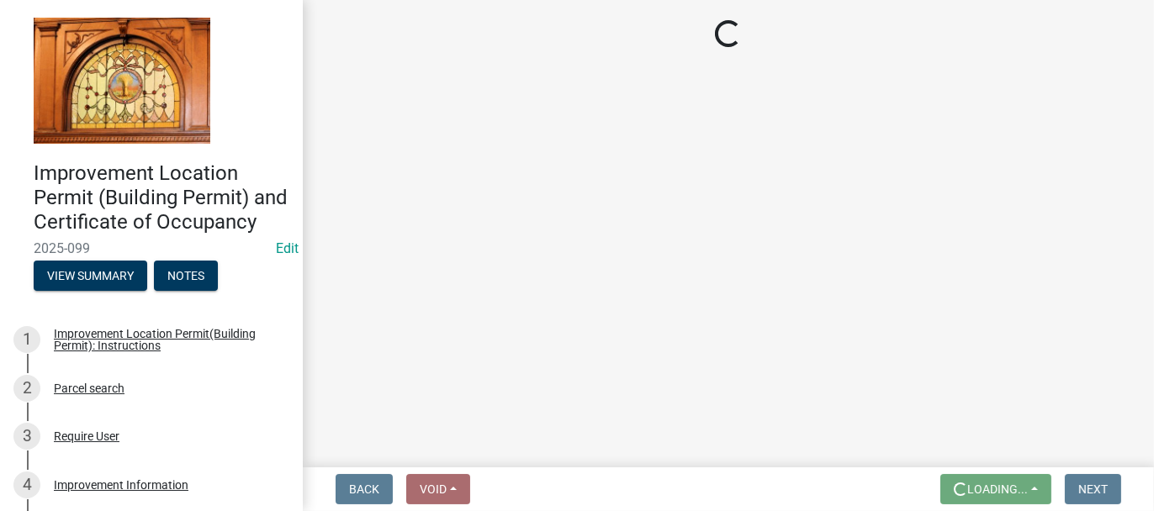
scroll to position [0, 0]
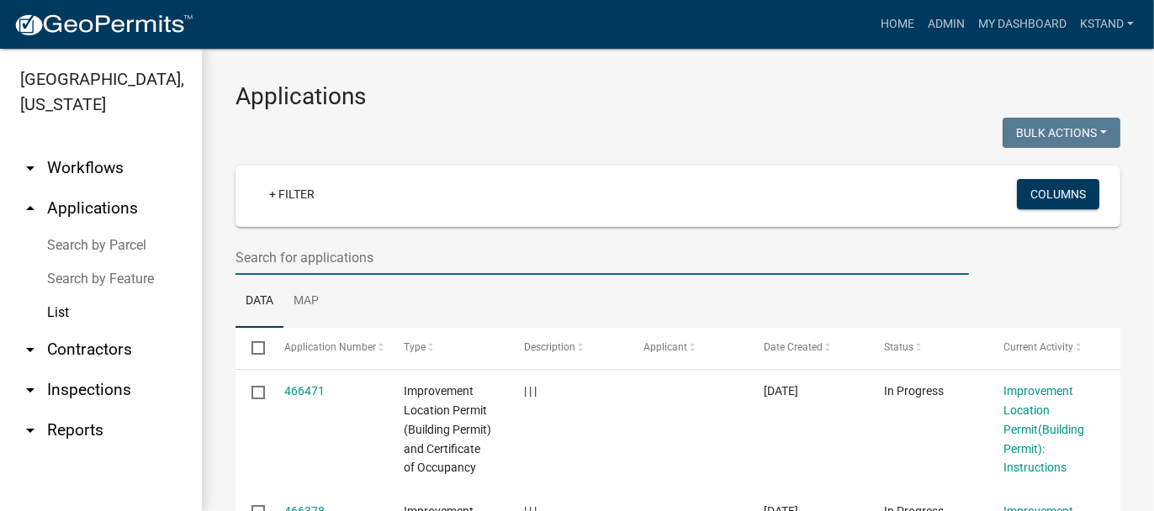
click at [293, 248] on input "text" at bounding box center [603, 258] width 734 height 34
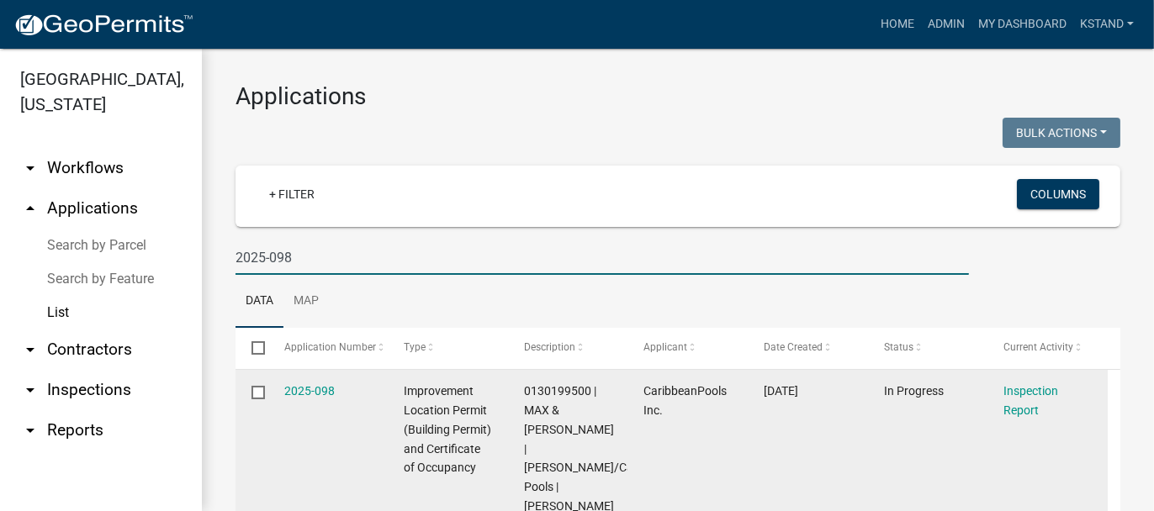
type input "2025-098"
click at [318, 400] on datatable-body-cell "2025-098" at bounding box center [328, 458] width 120 height 177
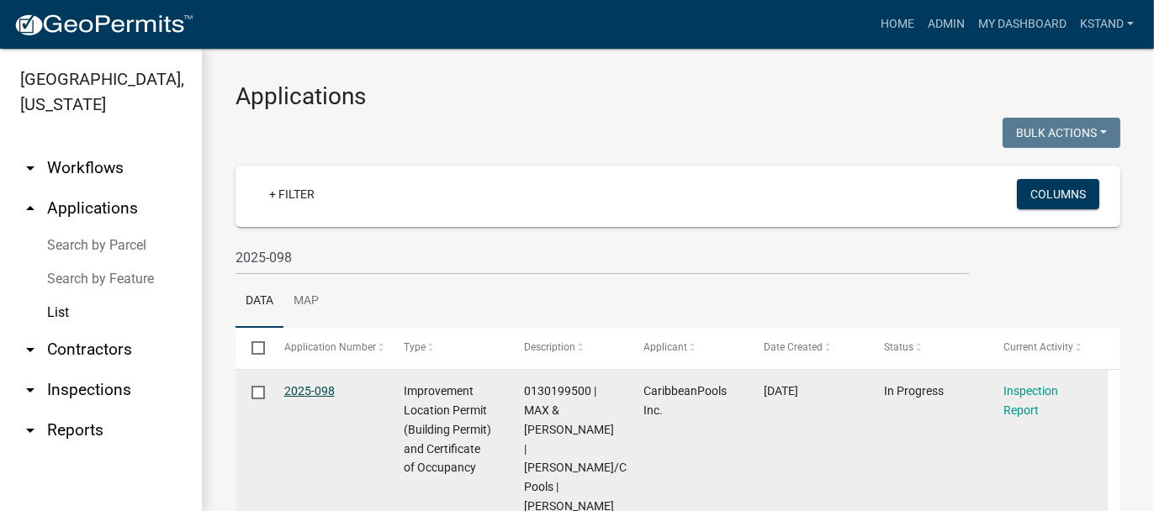
click at [315, 394] on link "2025-098" at bounding box center [309, 390] width 50 height 13
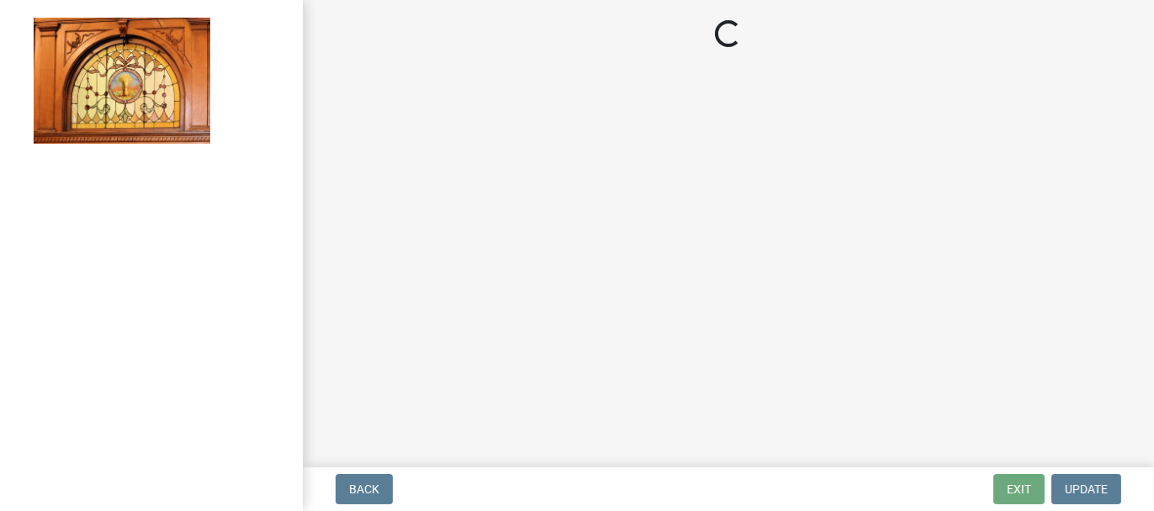
select select "62bb873c-c571-4454-ac8a-8c216551e2a3"
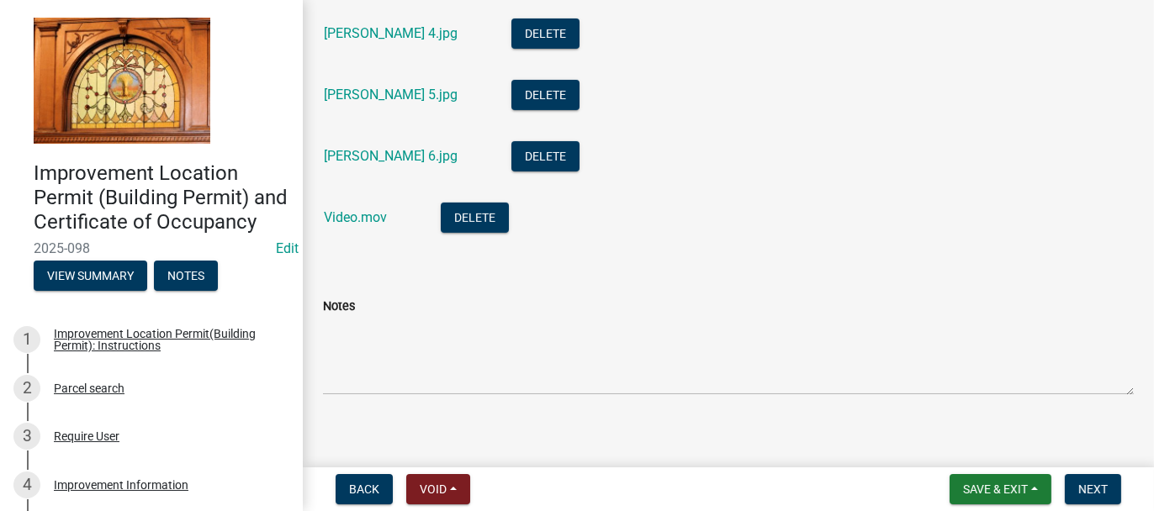
scroll to position [847, 0]
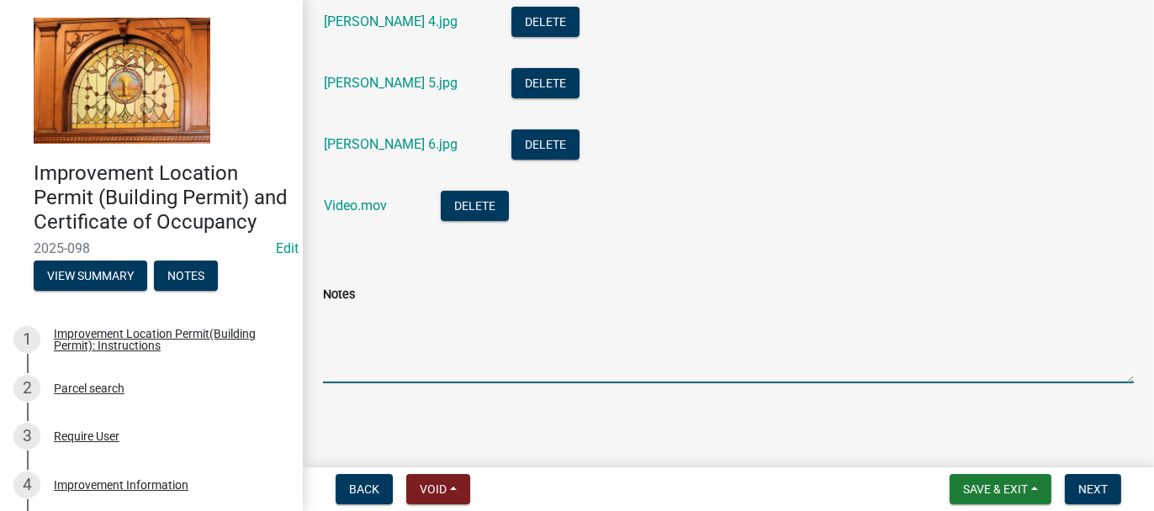
click at [338, 316] on textarea "Notes" at bounding box center [728, 344] width 811 height 79
type textarea "8-14-2025 - GAS & ELECTRIC BONDING"
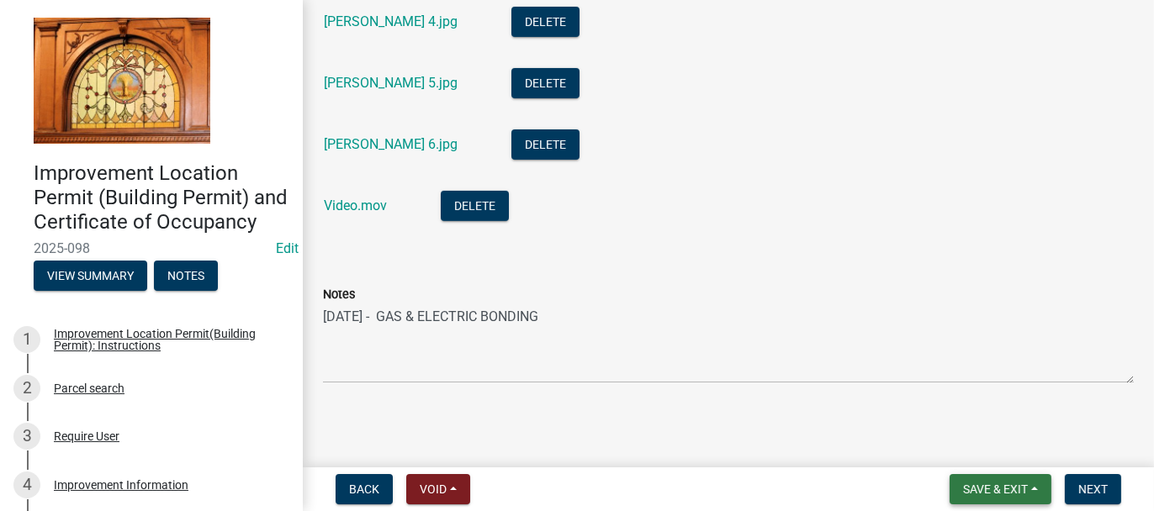
click at [1019, 493] on span "Save & Exit" at bounding box center [995, 489] width 65 height 13
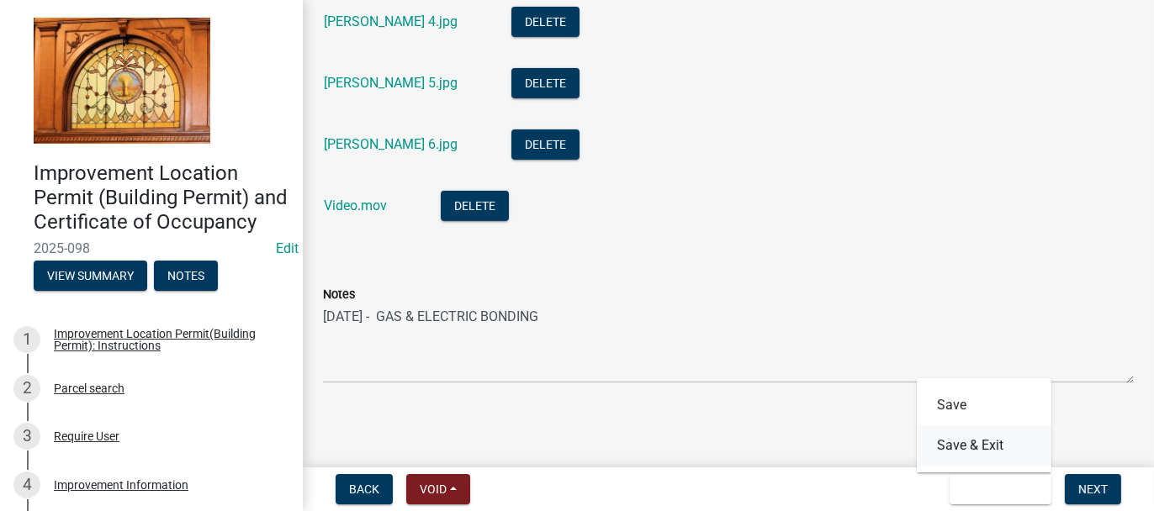
click at [993, 450] on button "Save & Exit" at bounding box center [984, 446] width 135 height 40
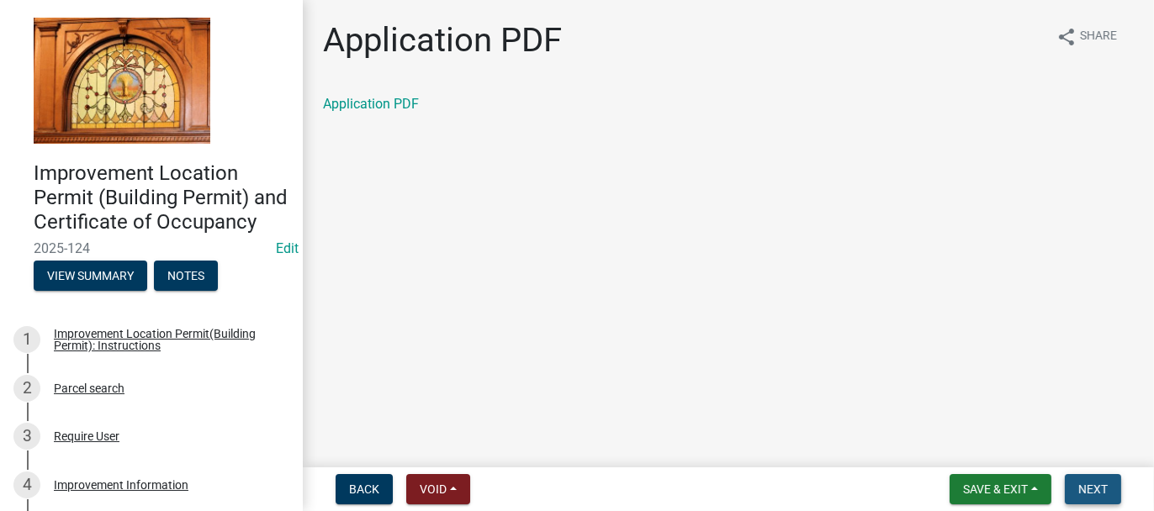
click at [1108, 483] on button "Next" at bounding box center [1093, 489] width 56 height 30
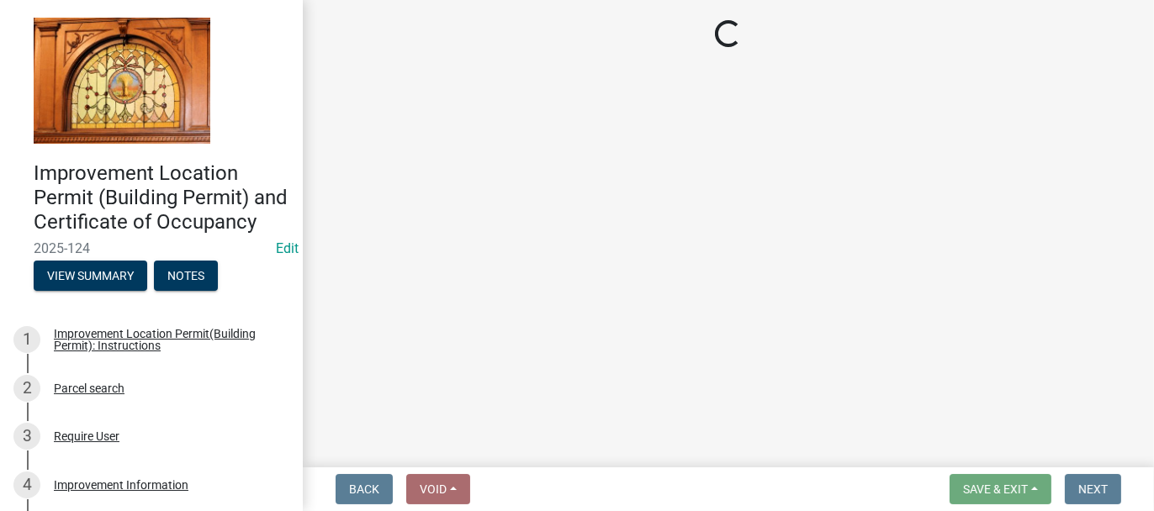
select select "62bb873c-c571-4454-ac8a-8c216551e2a3"
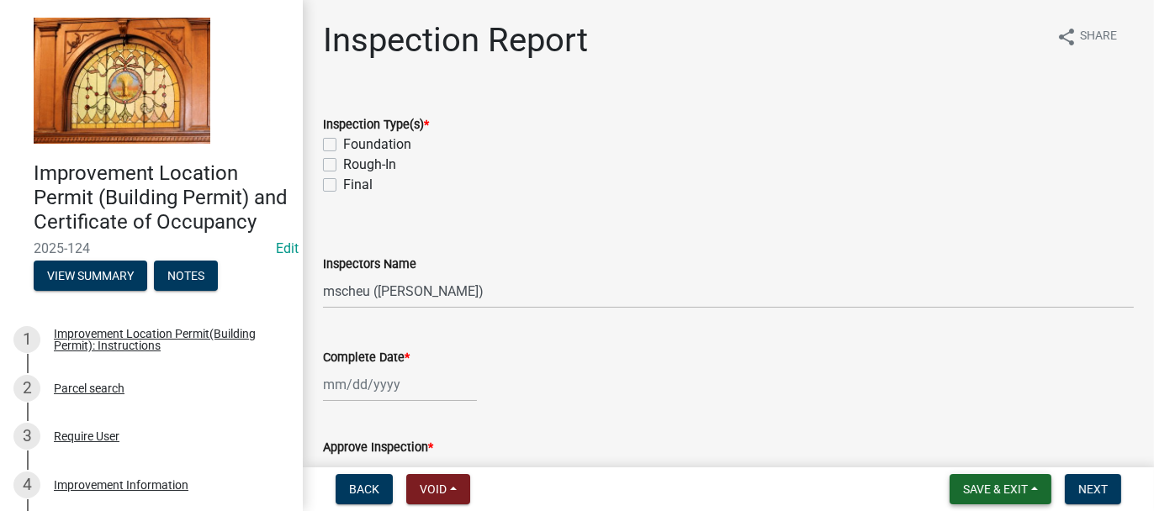
click at [971, 485] on span "Save & Exit" at bounding box center [995, 489] width 65 height 13
click at [962, 451] on button "Save & Exit" at bounding box center [984, 446] width 135 height 40
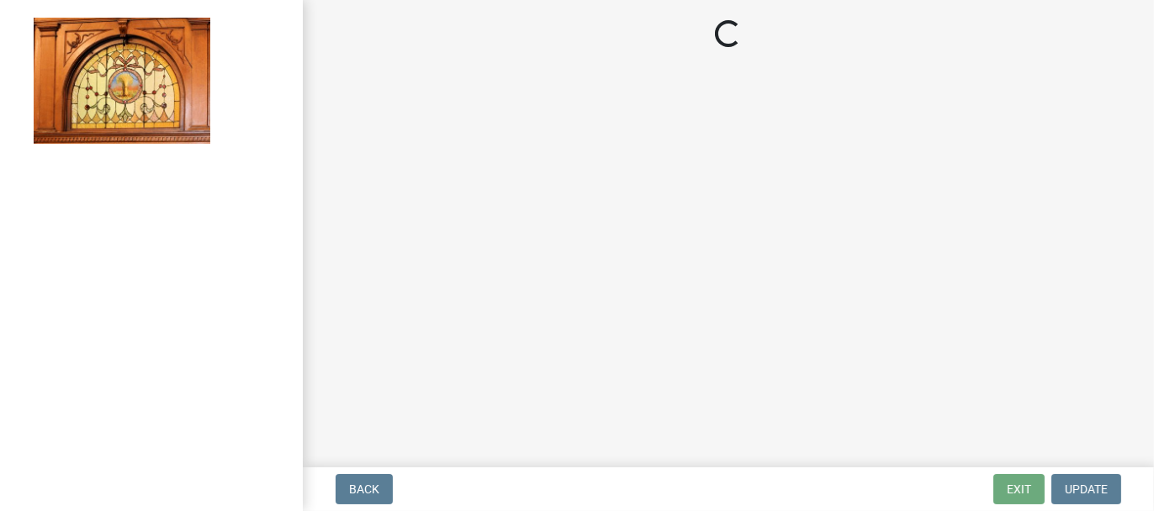
select select "62bb873c-c571-4454-ac8a-8c216551e2a3"
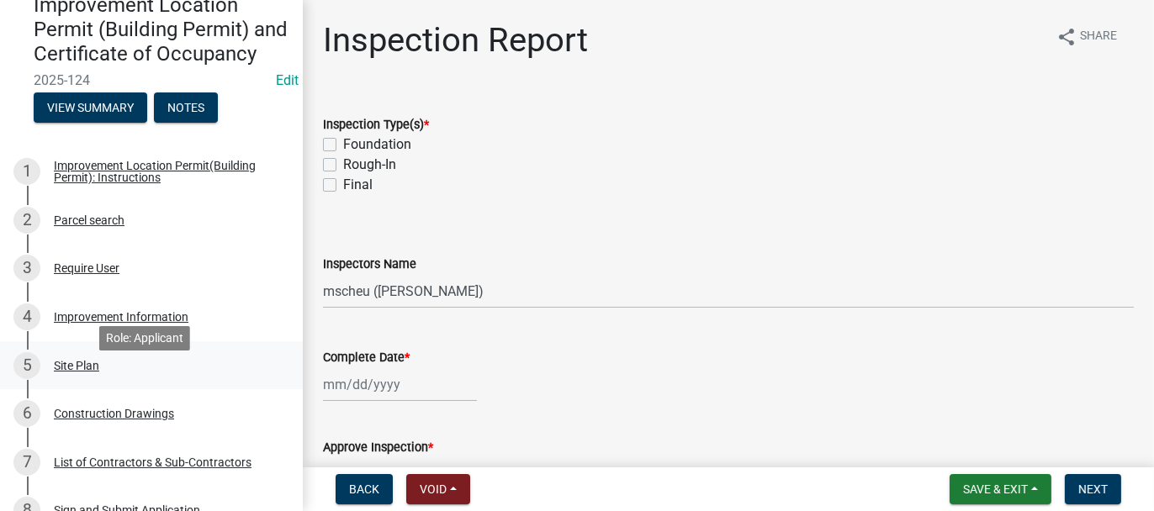
scroll to position [252, 0]
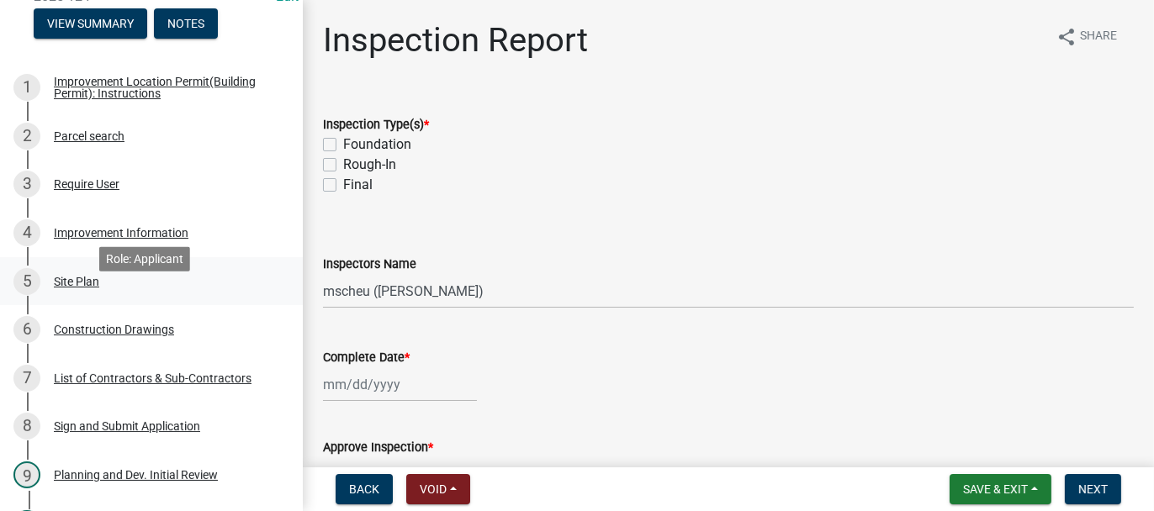
click at [61, 288] on div "Site Plan" at bounding box center [76, 282] width 45 height 12
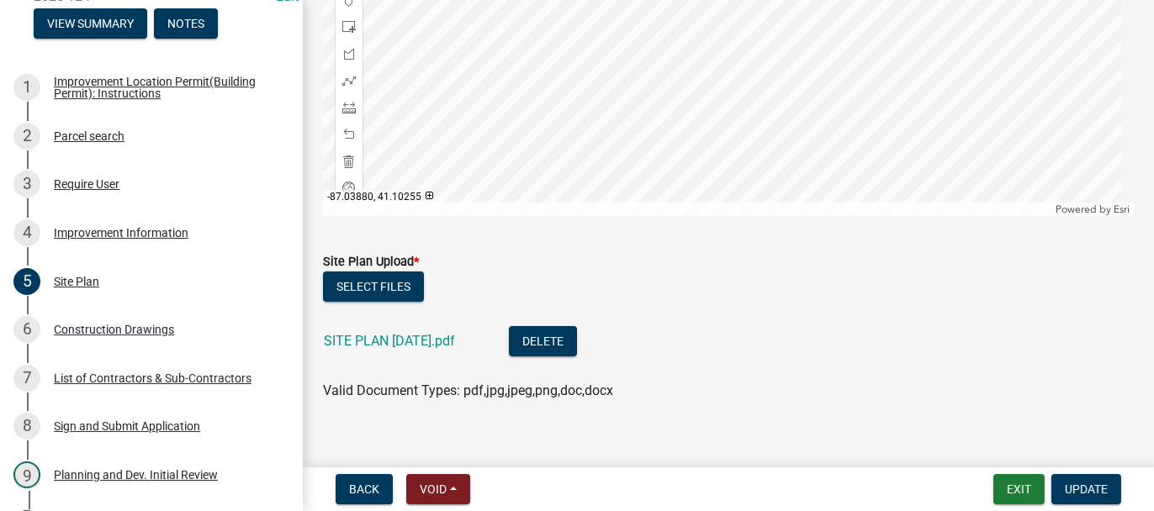
scroll to position [433, 0]
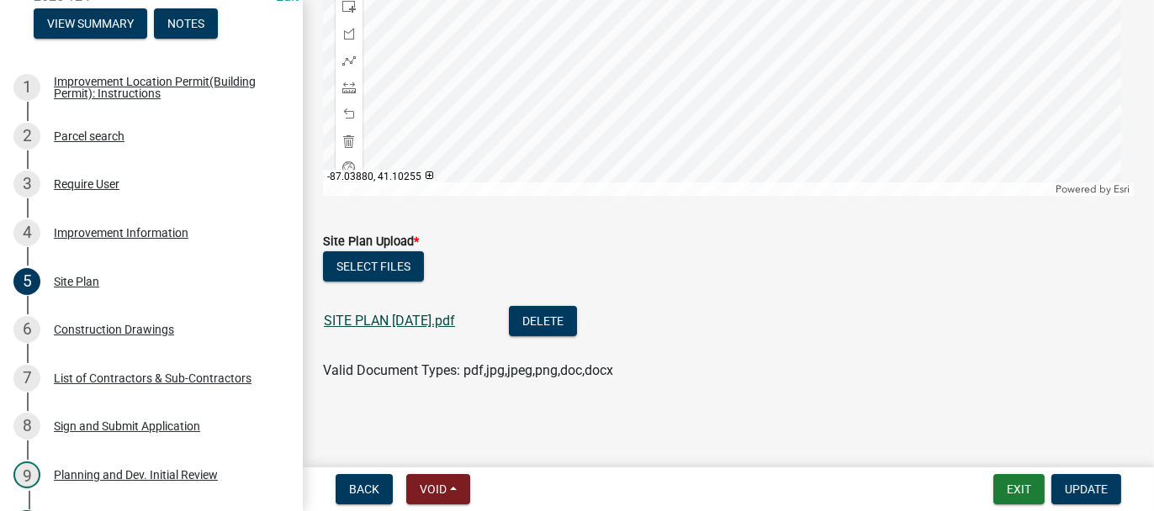
click at [405, 320] on link "SITE PLAN 07.19.25.pdf" at bounding box center [389, 321] width 131 height 16
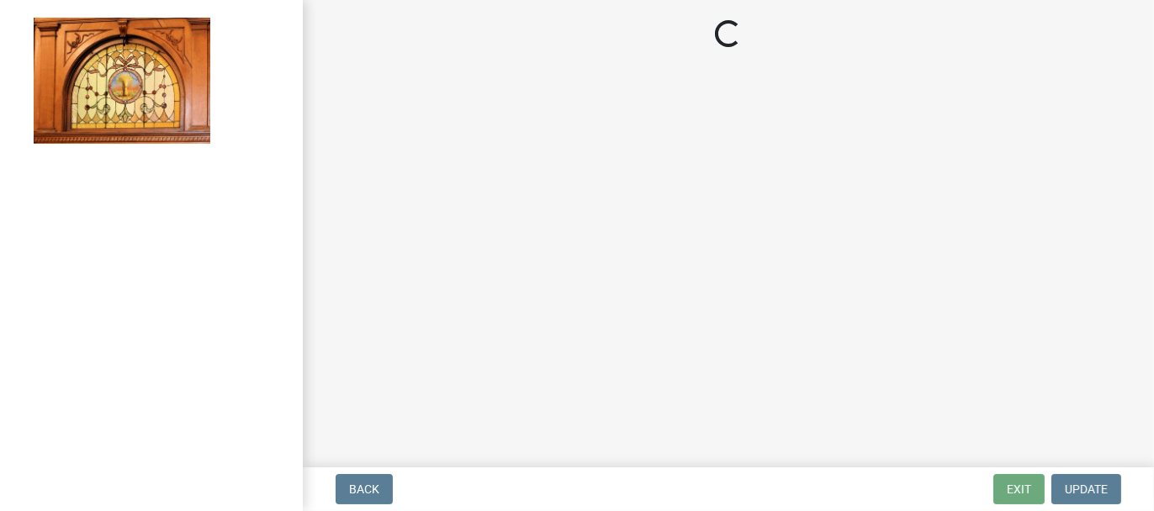
select select "62bb873c-c571-4454-ac8a-8c216551e2a3"
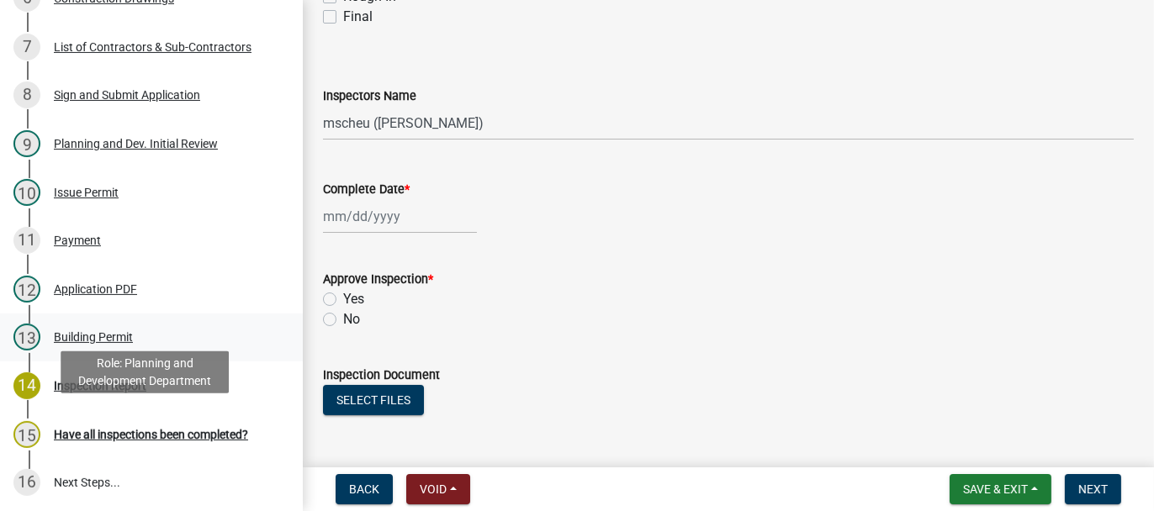
scroll to position [757, 0]
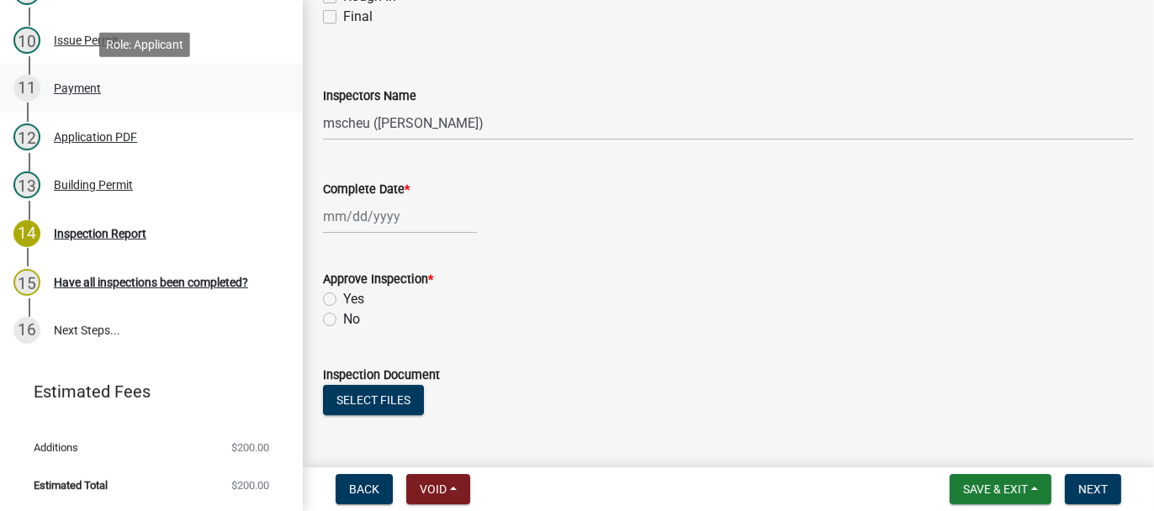
click at [74, 93] on div "Payment" at bounding box center [77, 88] width 47 height 12
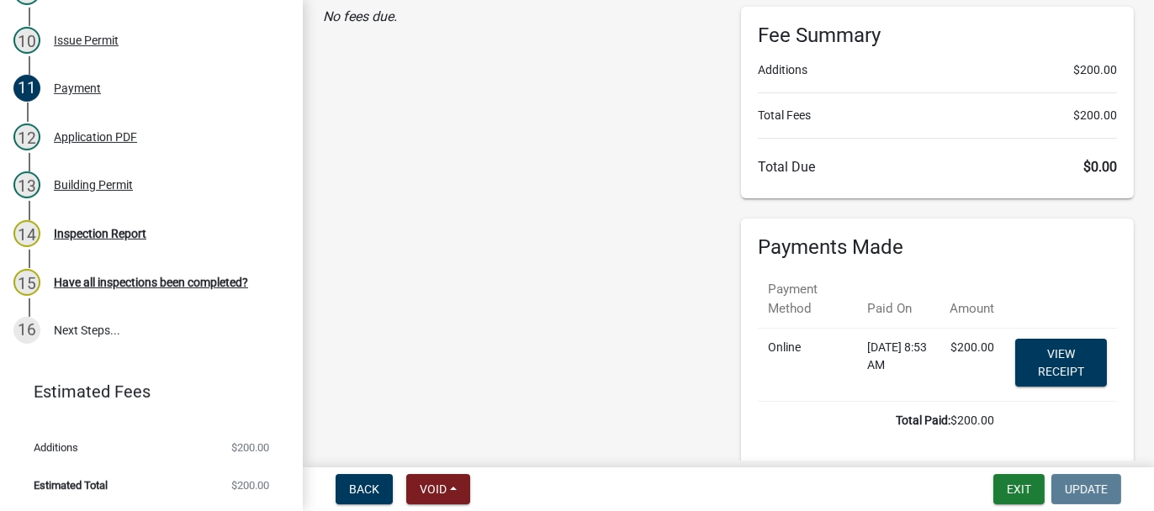
scroll to position [208, 0]
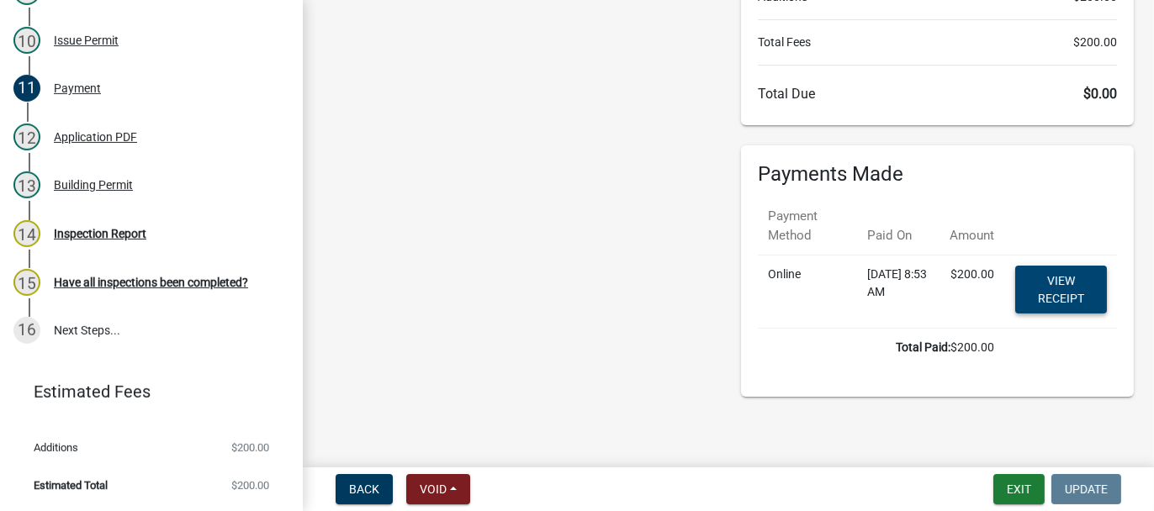
click at [1060, 278] on link "View receipt" at bounding box center [1061, 290] width 92 height 48
click at [1015, 493] on button "Exit" at bounding box center [1018, 489] width 51 height 30
